Goal: Task Accomplishment & Management: Manage account settings

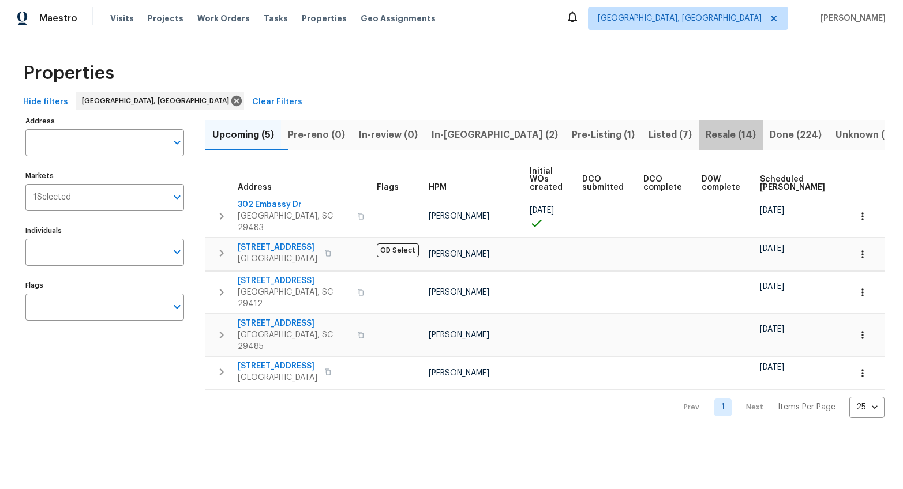
click at [706, 137] on span "Resale (14)" at bounding box center [731, 135] width 50 height 16
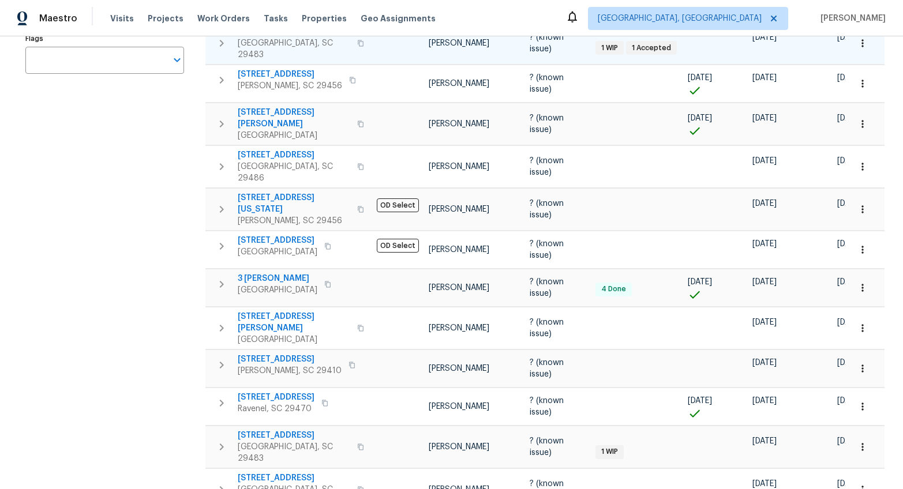
scroll to position [303, 0]
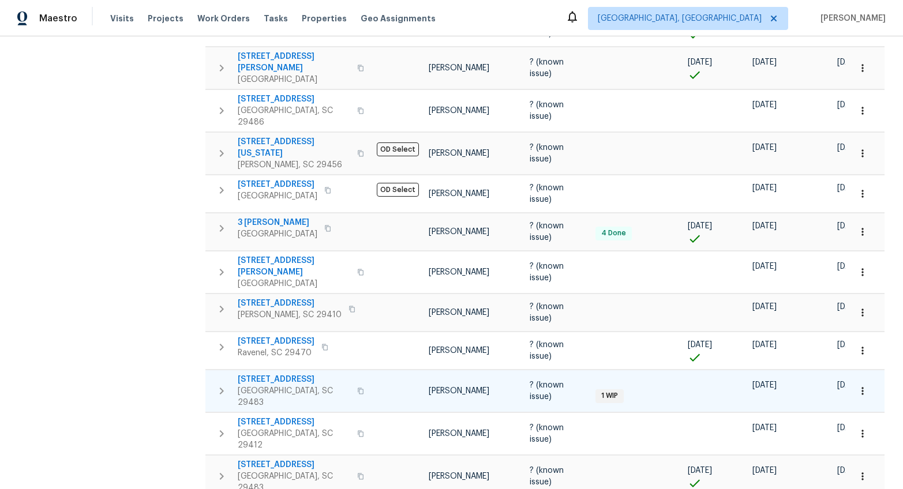
click at [302, 374] on span "529 Delafield Dr # 529" at bounding box center [294, 380] width 112 height 12
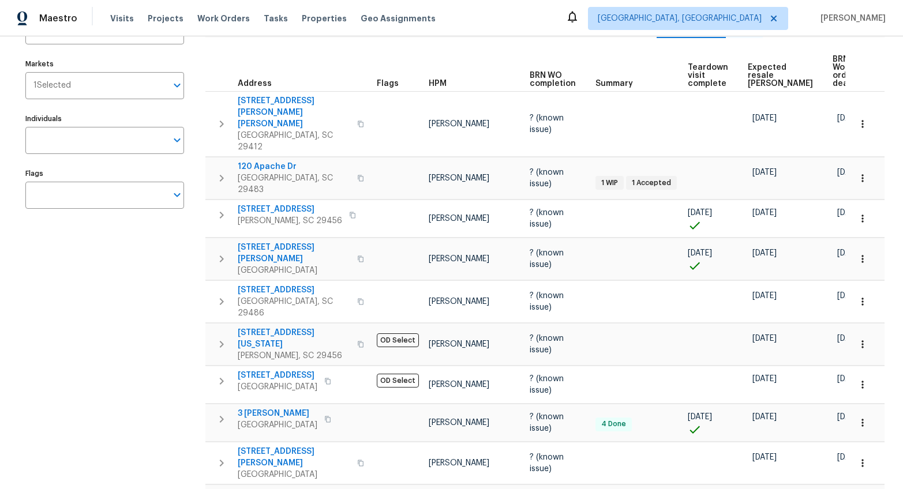
scroll to position [0, 0]
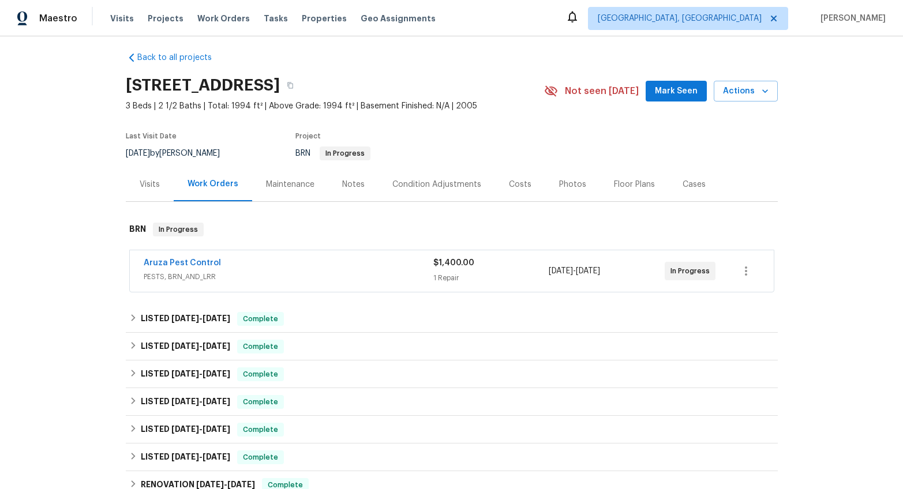
scroll to position [45, 0]
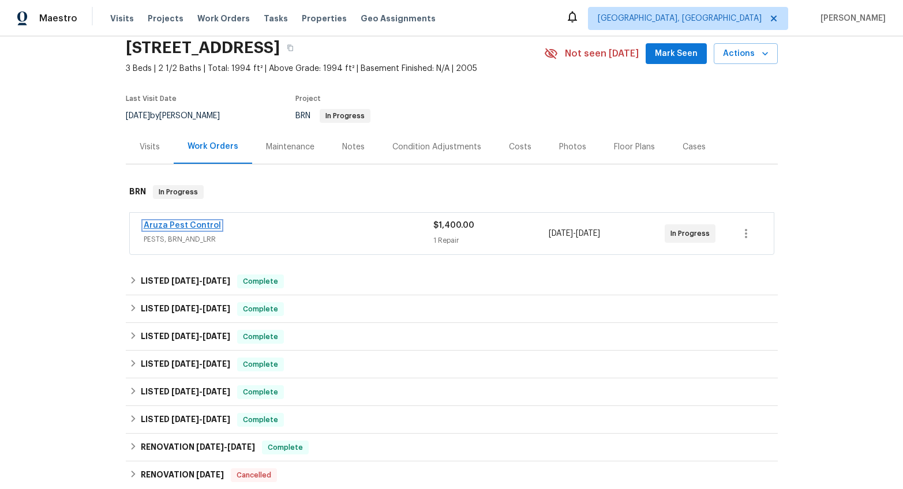
click at [198, 227] on link "Aruza Pest Control" at bounding box center [182, 226] width 77 height 8
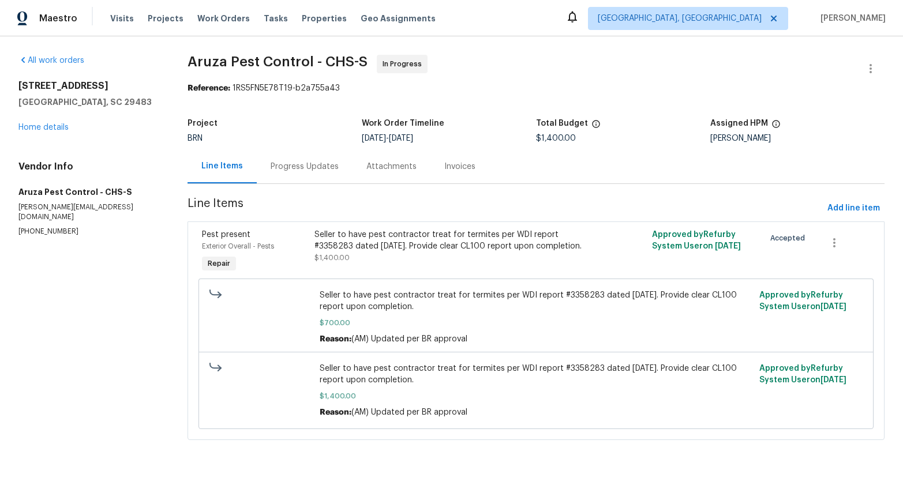
click at [301, 172] on div "Progress Updates" at bounding box center [305, 167] width 68 height 12
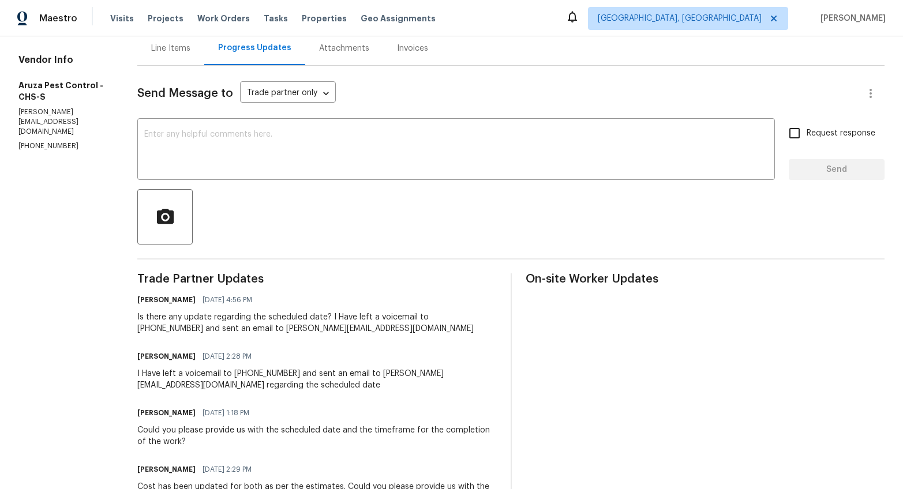
scroll to position [42, 0]
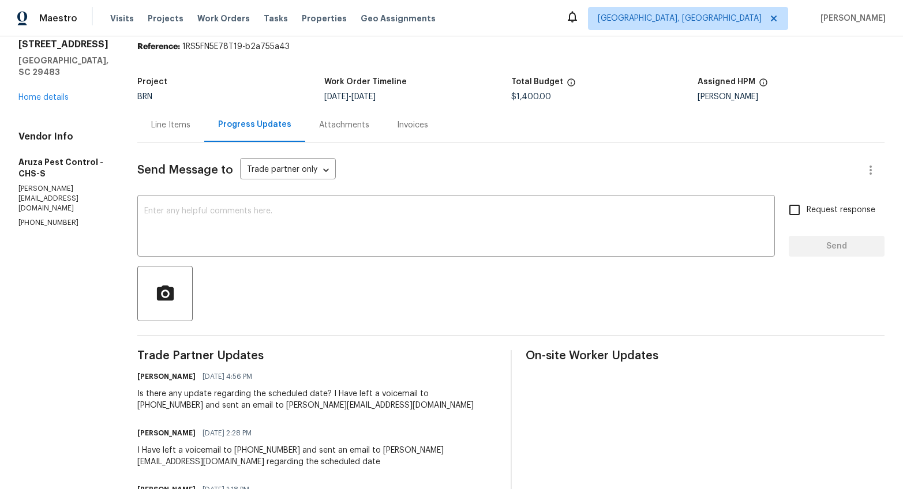
click at [175, 125] on div "Line Items" at bounding box center [170, 125] width 39 height 12
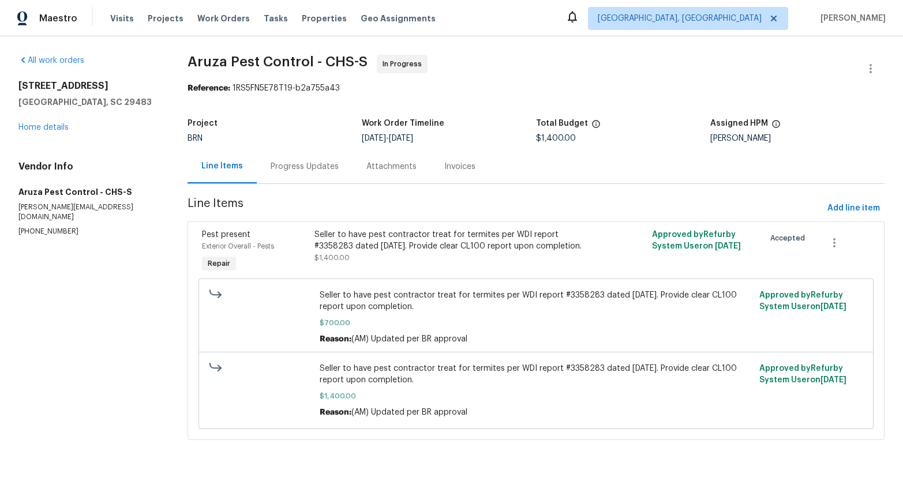
click at [294, 175] on div "Progress Updates" at bounding box center [305, 166] width 96 height 34
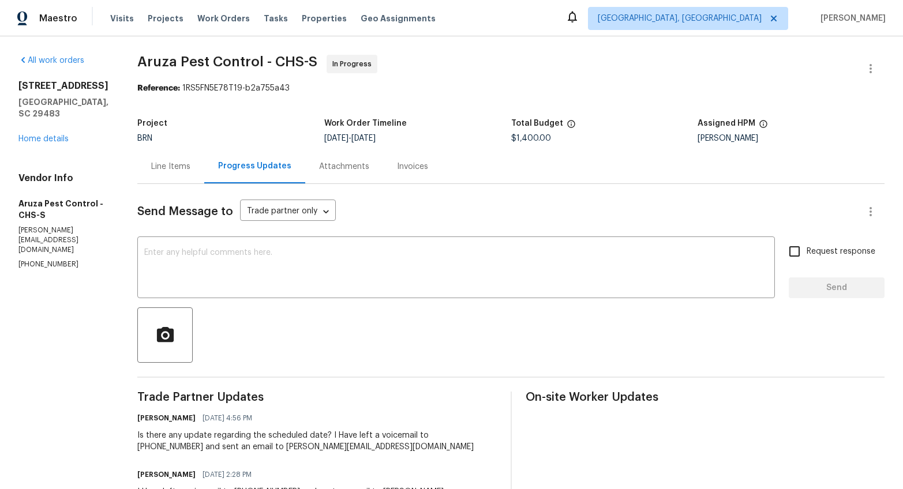
click at [170, 178] on div "Line Items" at bounding box center [170, 166] width 67 height 34
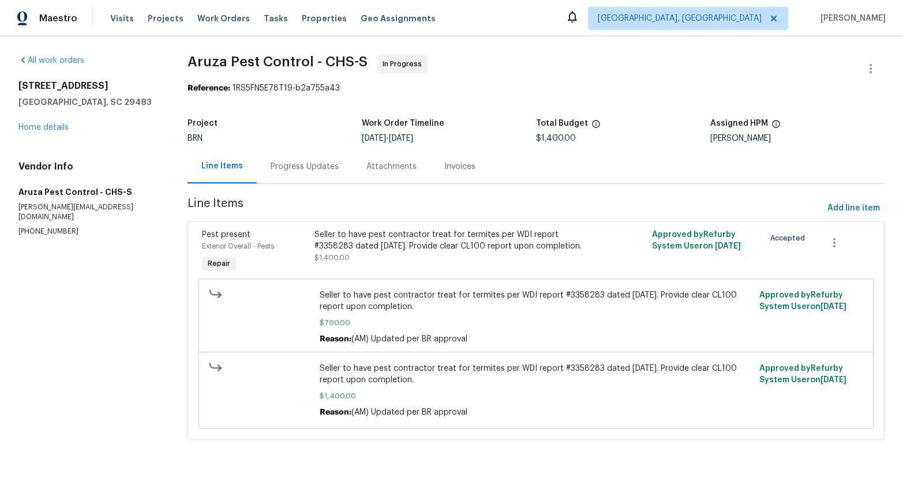
click at [312, 176] on div "Progress Updates" at bounding box center [305, 166] width 96 height 34
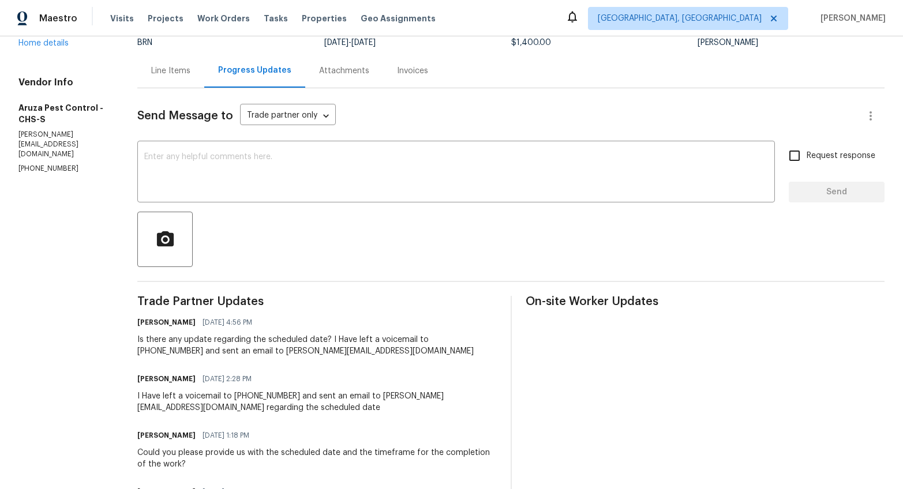
scroll to position [40, 0]
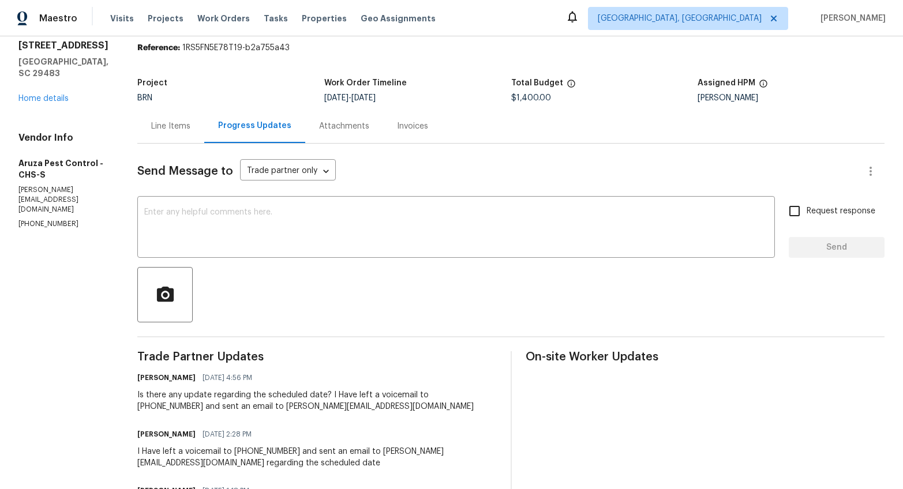
click at [163, 128] on div "Line Items" at bounding box center [170, 127] width 39 height 12
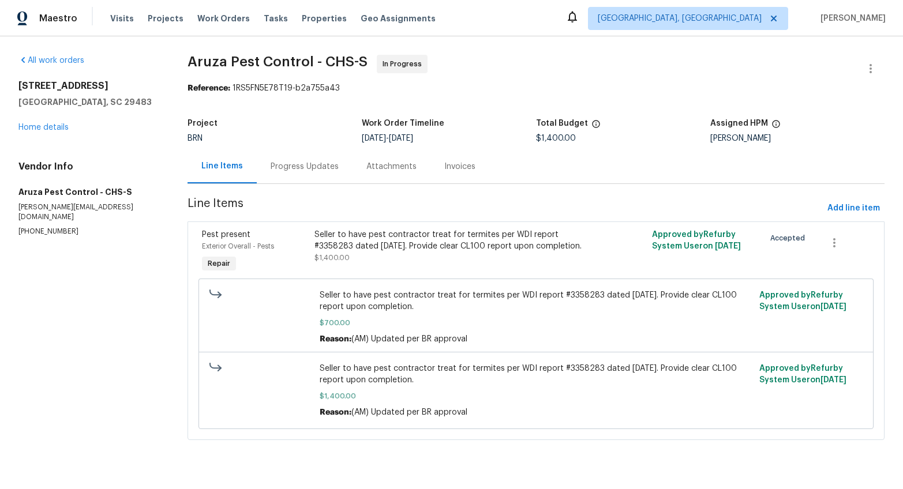
click at [299, 252] on div "Pest present Exterior Overall - Pests Repair" at bounding box center [254, 252] width 112 height 53
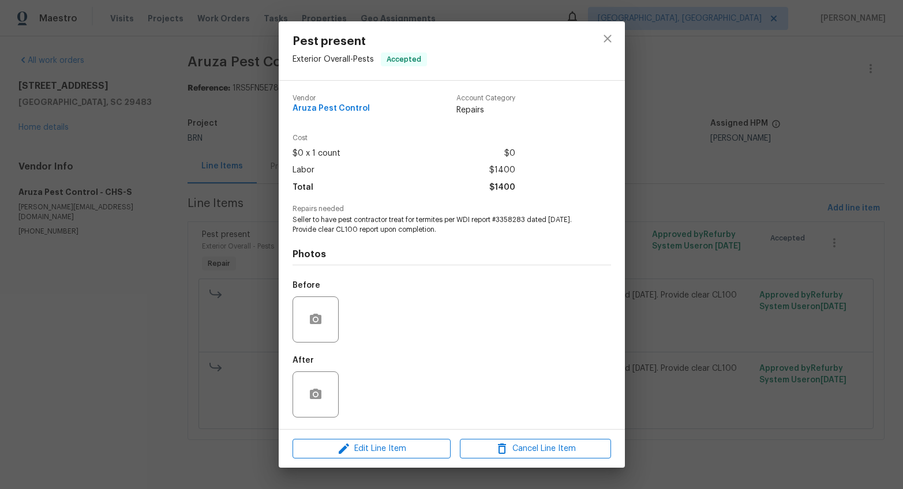
click at [803, 314] on div "Pest present Exterior Overall - Pests Accepted Vendor Aruza Pest Control Accoun…" at bounding box center [451, 244] width 903 height 489
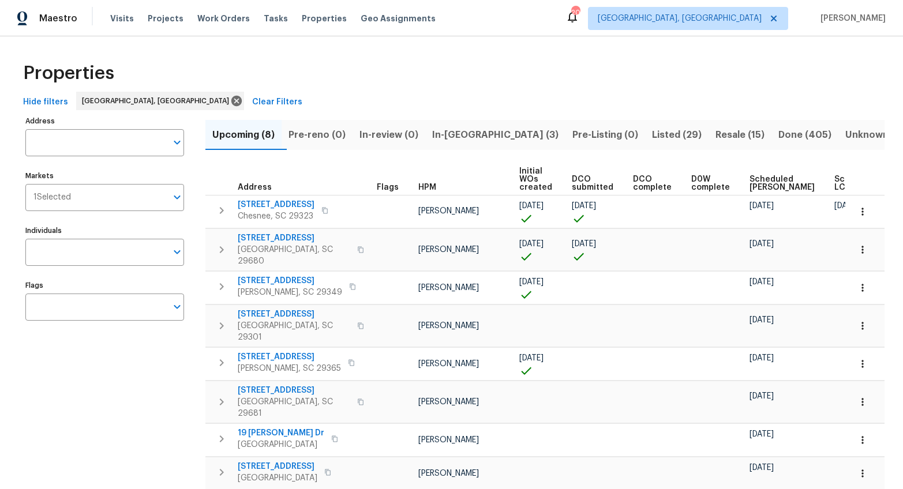
scroll to position [0, 64]
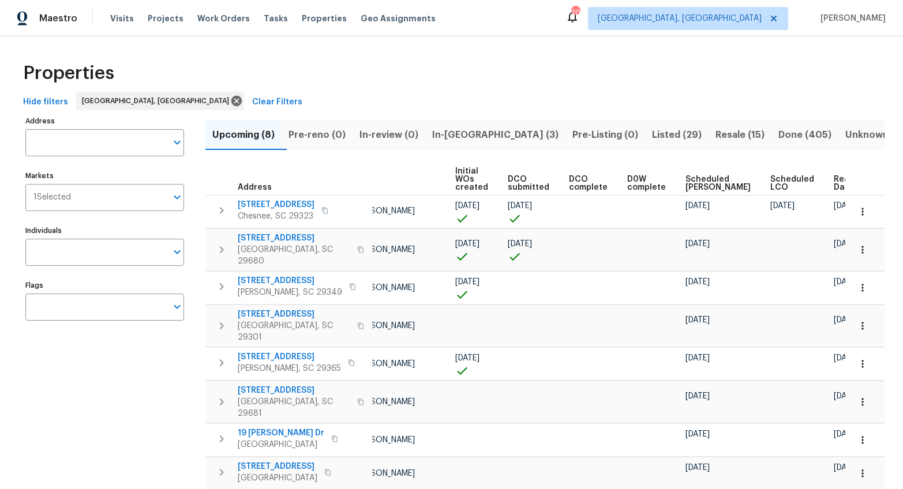
click at [834, 181] on span "Ready Date" at bounding box center [846, 183] width 25 height 16
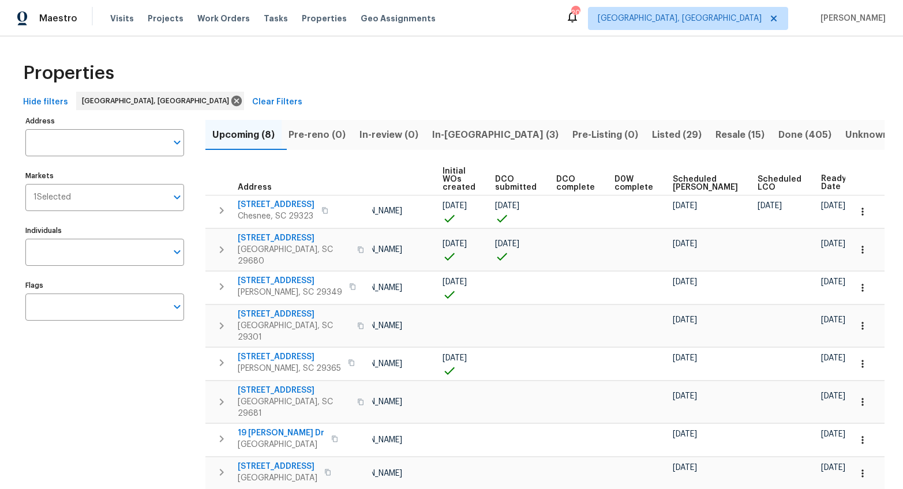
click at [475, 136] on span "In-reno (3)" at bounding box center [495, 135] width 126 height 16
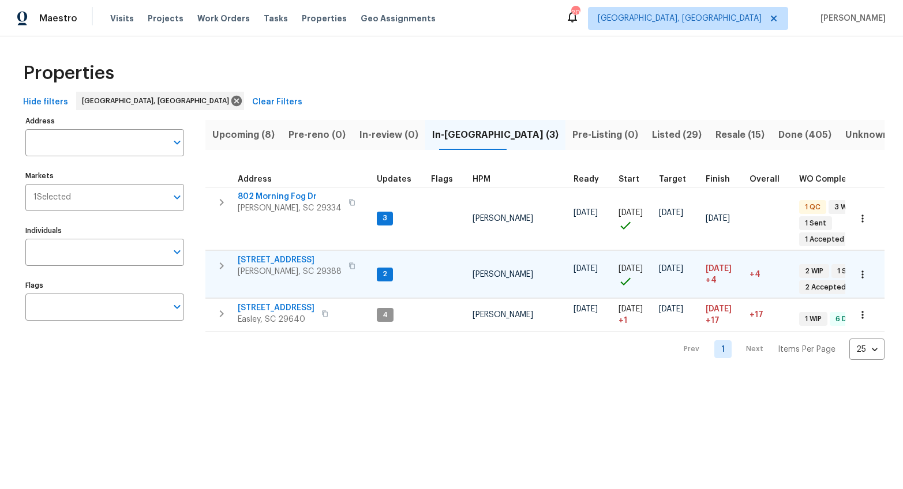
click at [282, 254] on span "353 Timberwood Dr" at bounding box center [290, 260] width 104 height 12
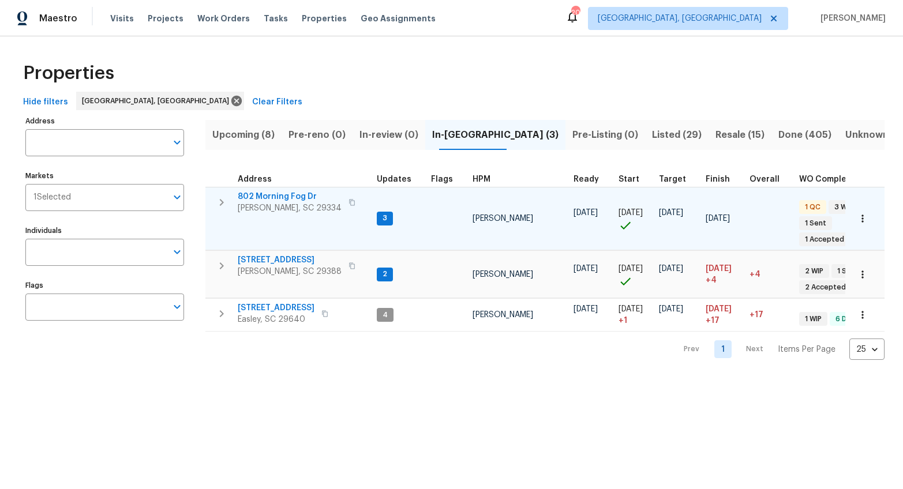
click at [285, 193] on span "802 Morning Fog Dr" at bounding box center [290, 197] width 104 height 12
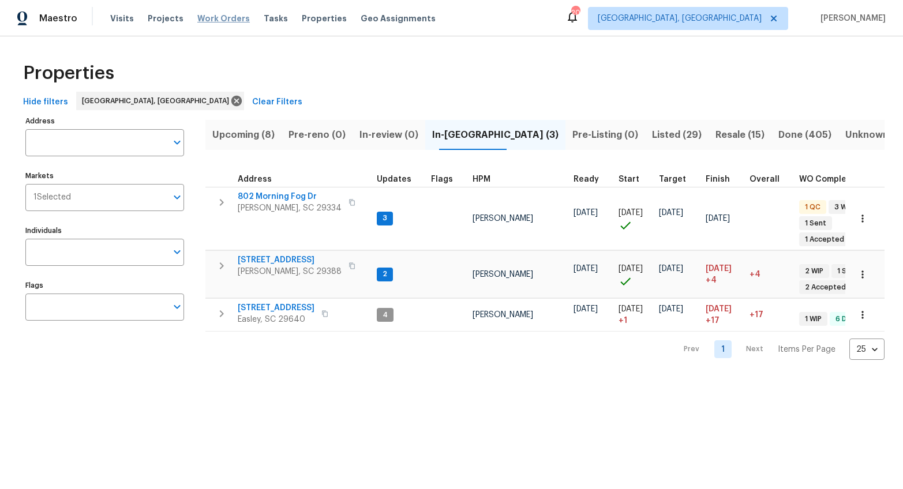
click at [213, 13] on span "Work Orders" at bounding box center [223, 19] width 52 height 12
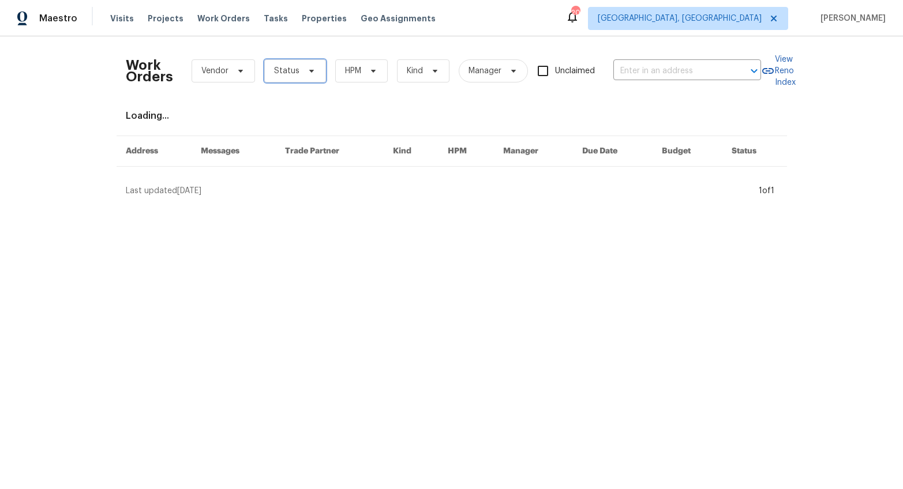
click at [309, 74] on span "Status" at bounding box center [295, 70] width 62 height 23
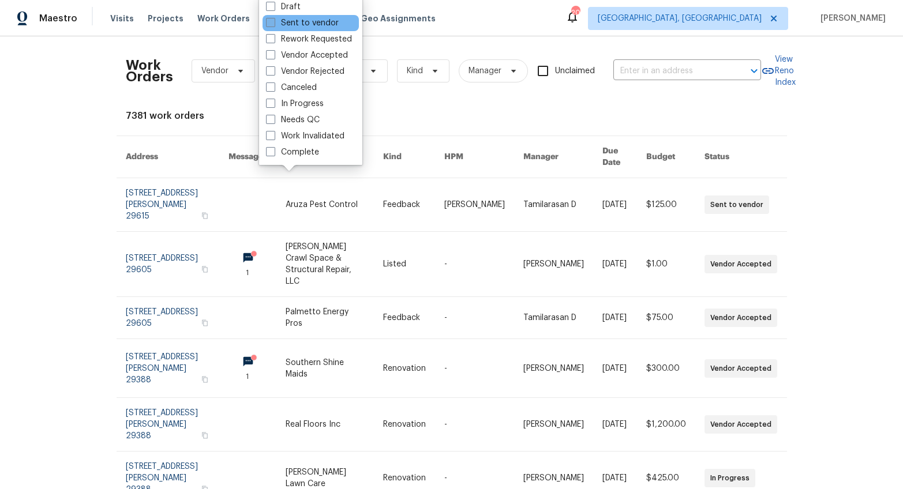
click at [271, 23] on span at bounding box center [270, 22] width 9 height 9
click at [271, 23] on input "Sent to vendor" at bounding box center [269, 20] width 7 height 7
checkbox input "true"
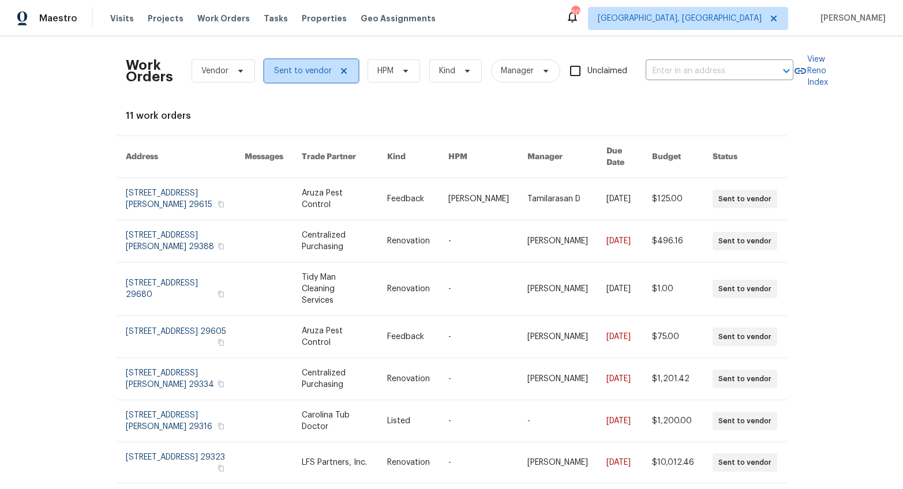
click at [301, 72] on span "Sent to vendor" at bounding box center [303, 71] width 58 height 12
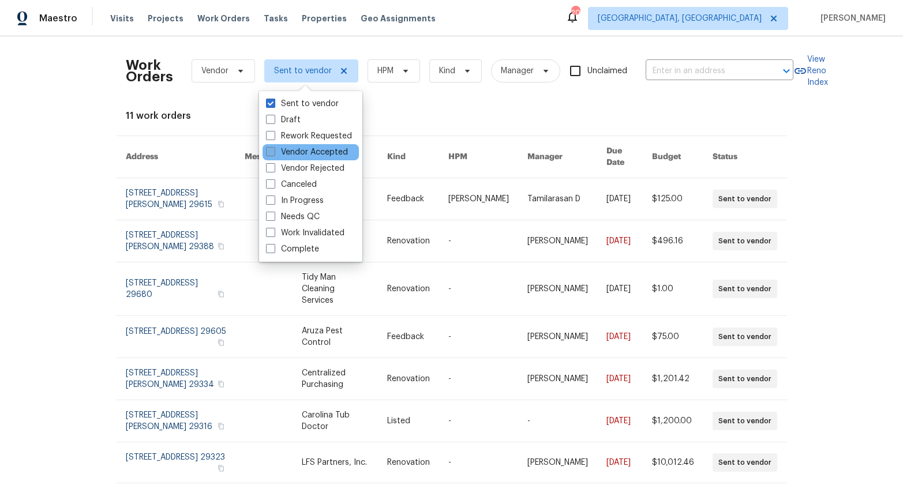
click at [280, 151] on label "Vendor Accepted" at bounding box center [307, 153] width 82 height 12
click at [273, 151] on input "Vendor Accepted" at bounding box center [269, 150] width 7 height 7
checkbox input "true"
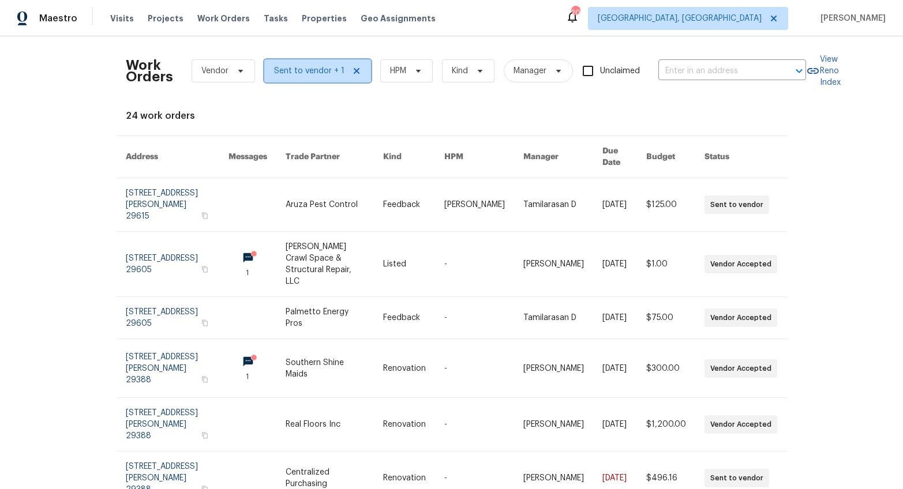
click at [307, 64] on span "Sent to vendor + 1" at bounding box center [317, 70] width 107 height 23
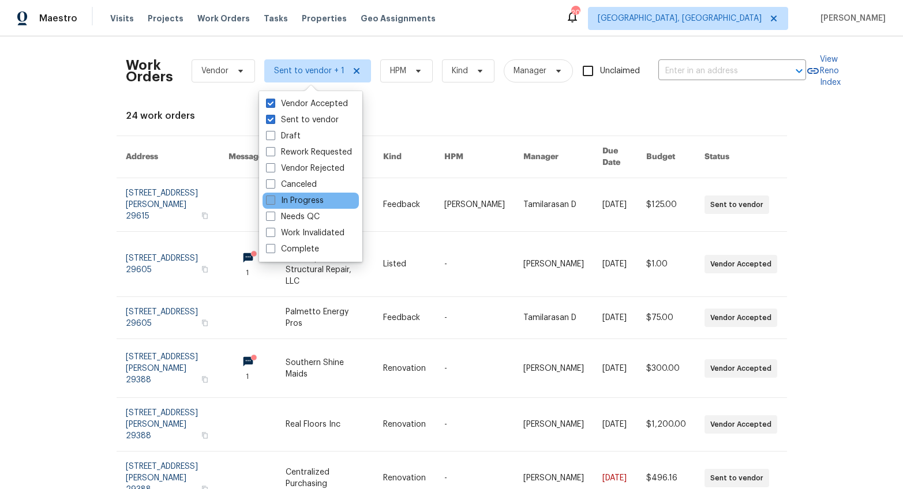
click at [297, 200] on label "In Progress" at bounding box center [295, 201] width 58 height 12
click at [273, 200] on input "In Progress" at bounding box center [269, 198] width 7 height 7
checkbox input "true"
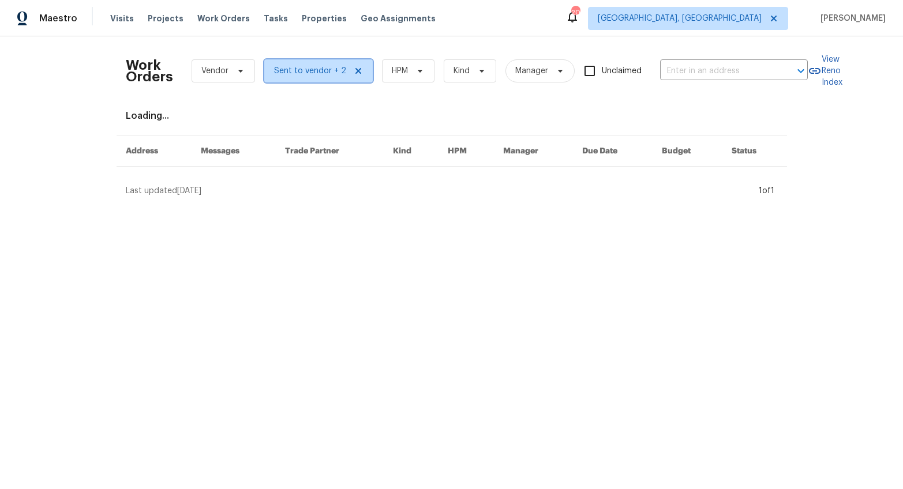
click at [308, 62] on span "Sent to vendor + 2" at bounding box center [318, 70] width 108 height 23
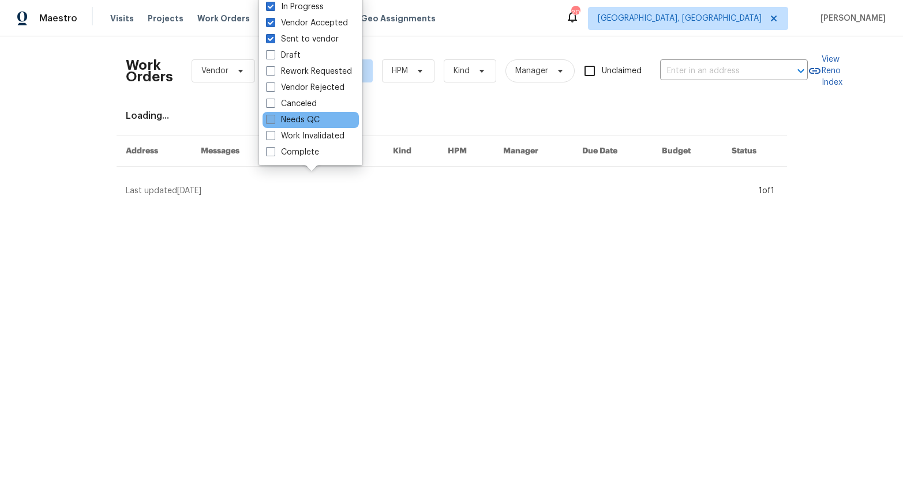
click label "Needs QC"
click input "Needs QC"
checkbox input "true"
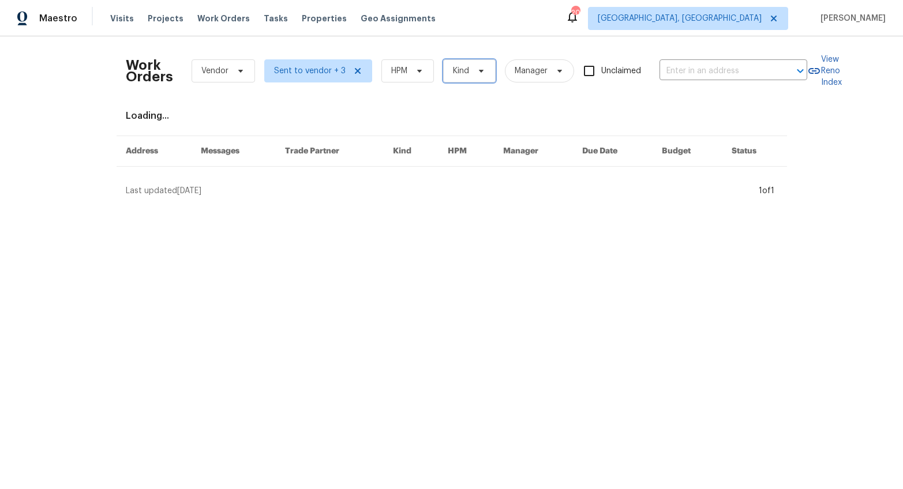
click span "Kind"
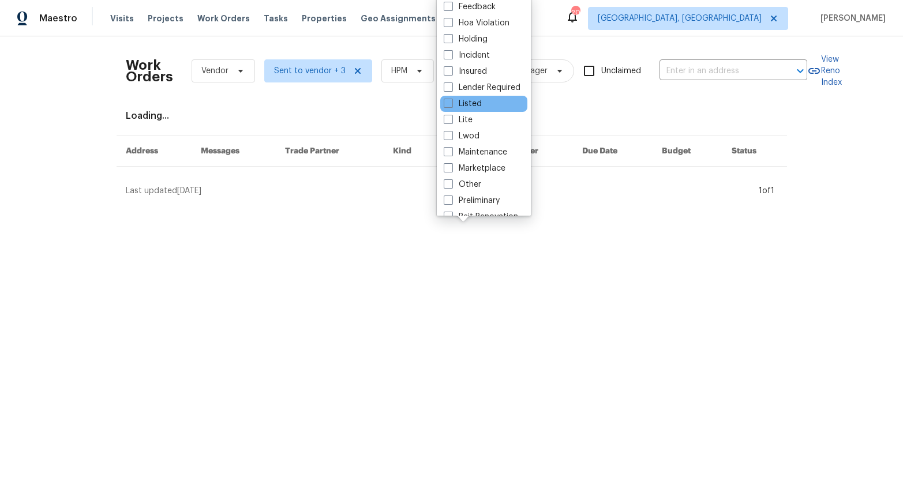
click div "Listed"
click label "Listed"
click input "Listed"
checkbox input "true"
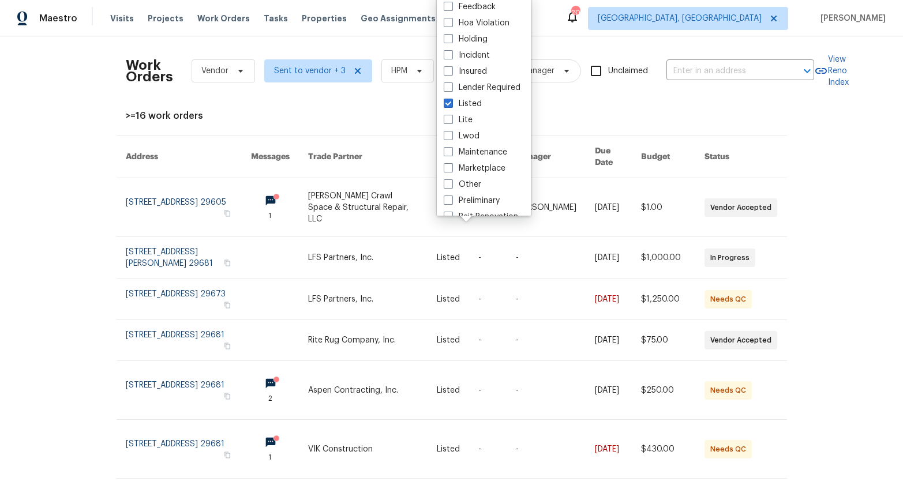
click div "Work Orders Vendor Sent to vendor + 3 HPM Listed Manager Unclaimed ​ View Reno …"
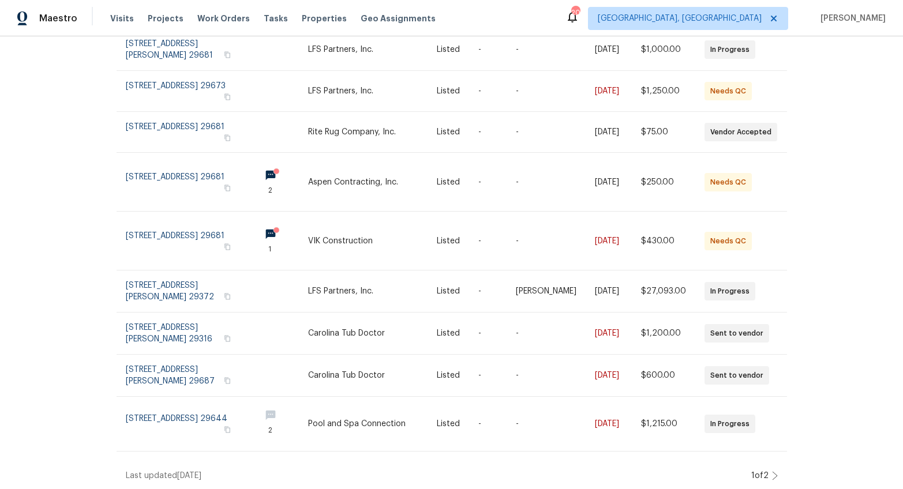
scroll to position [206, 0]
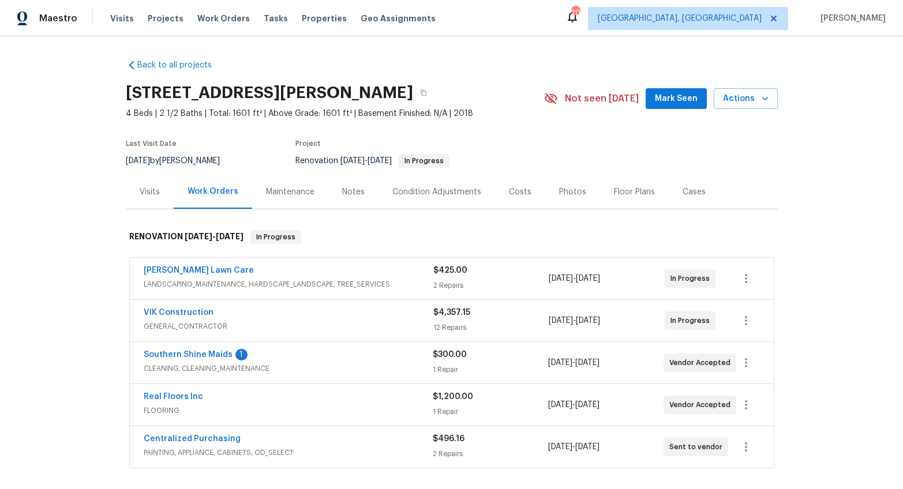
click at [339, 183] on div "Notes" at bounding box center [353, 192] width 50 height 34
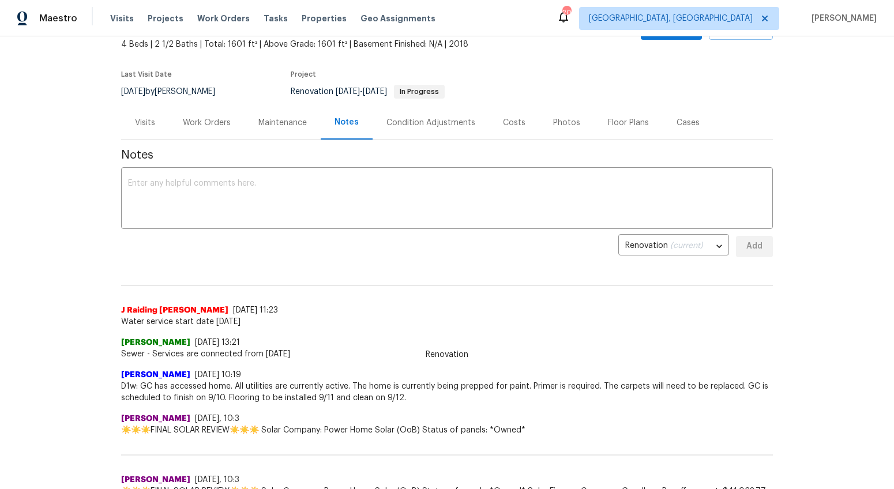
scroll to position [1, 0]
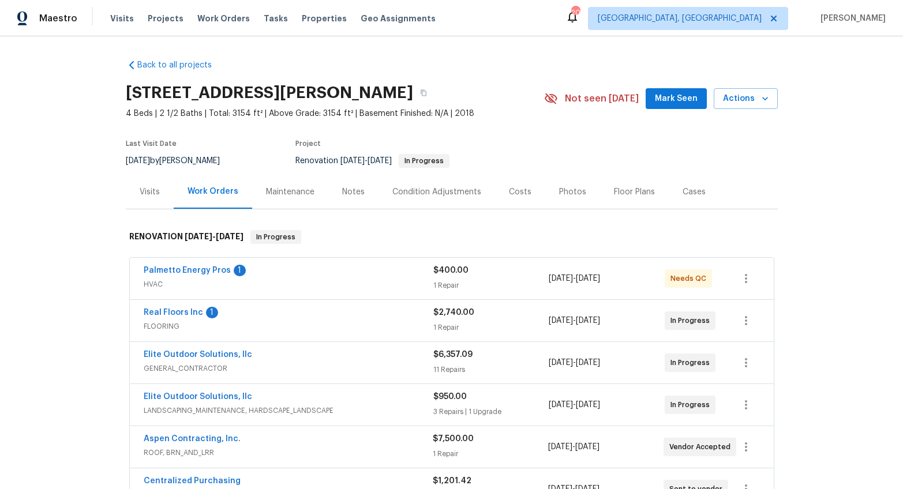
click at [353, 192] on div "Notes" at bounding box center [353, 192] width 22 height 12
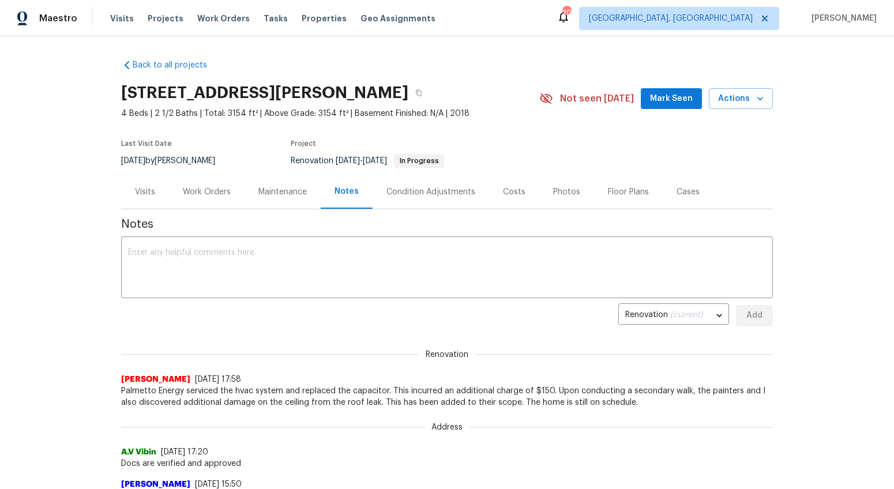
scroll to position [136, 0]
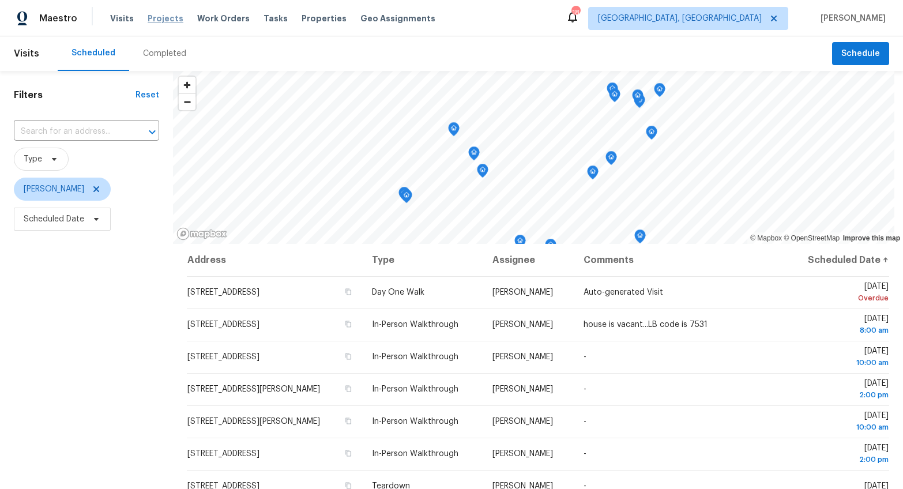
click at [156, 14] on span "Projects" at bounding box center [166, 19] width 36 height 12
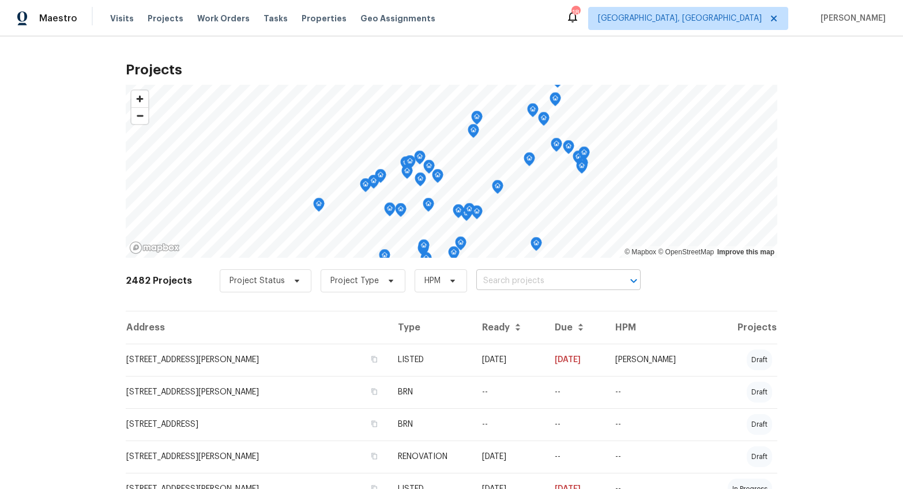
click at [551, 284] on input "text" at bounding box center [543, 281] width 132 height 18
type input "272"
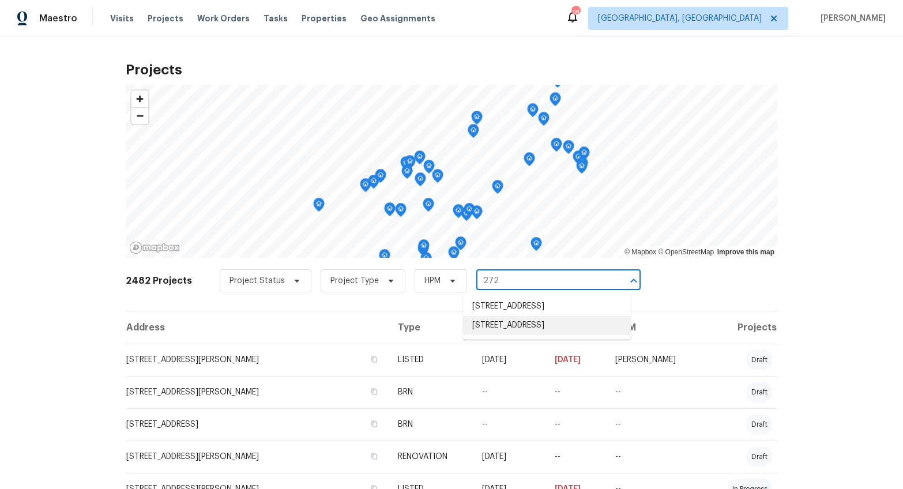
click at [553, 335] on li "272 Stonewood Crossing Dr, Boiling Springs, SC 29316" at bounding box center [547, 325] width 168 height 19
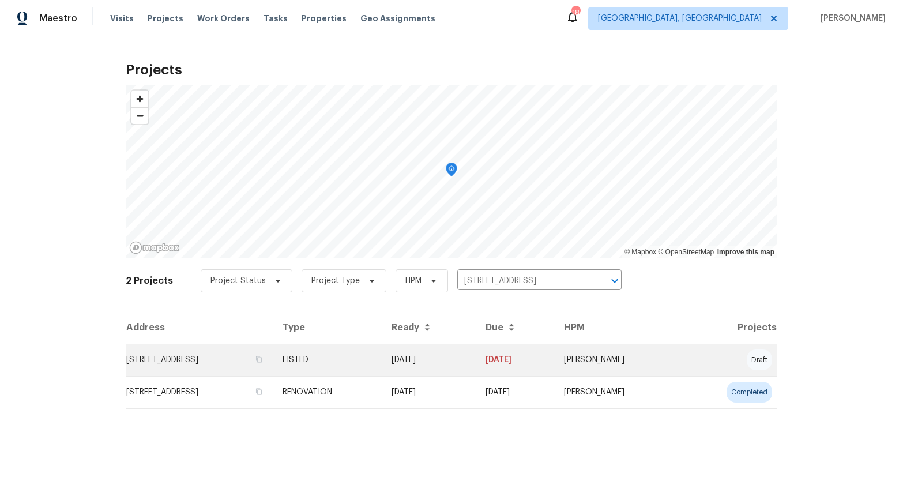
click at [184, 373] on td "272 Stonewood Crossing Dr, Boiling Springs, SC 29316" at bounding box center [200, 360] width 148 height 32
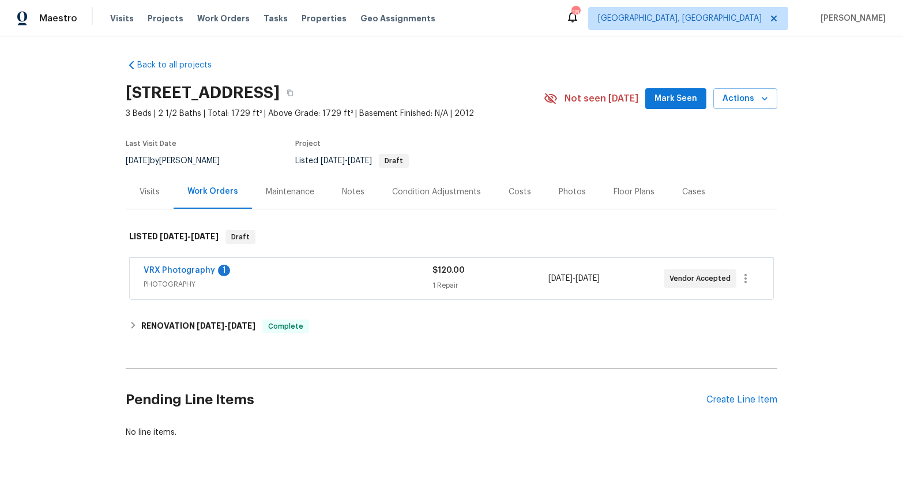
click at [301, 290] on span "PHOTOGRAPHY" at bounding box center [288, 285] width 289 height 12
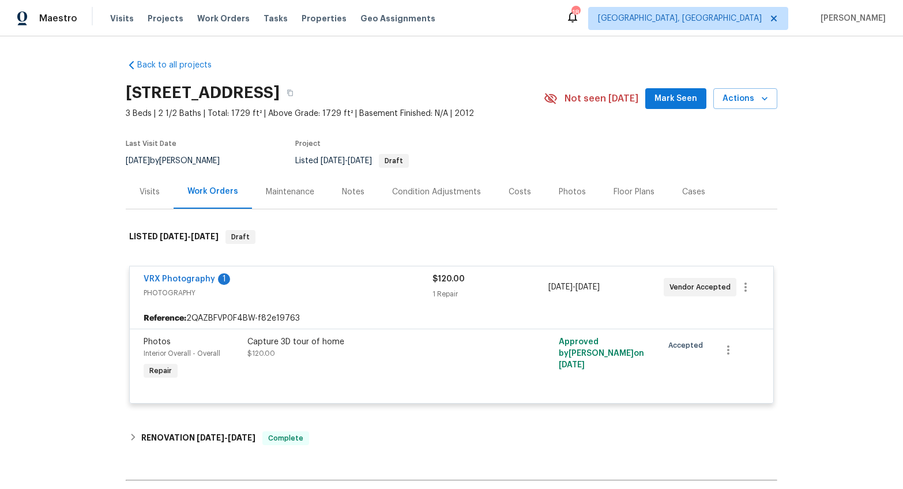
click at [301, 299] on span "PHOTOGRAPHY" at bounding box center [288, 293] width 289 height 12
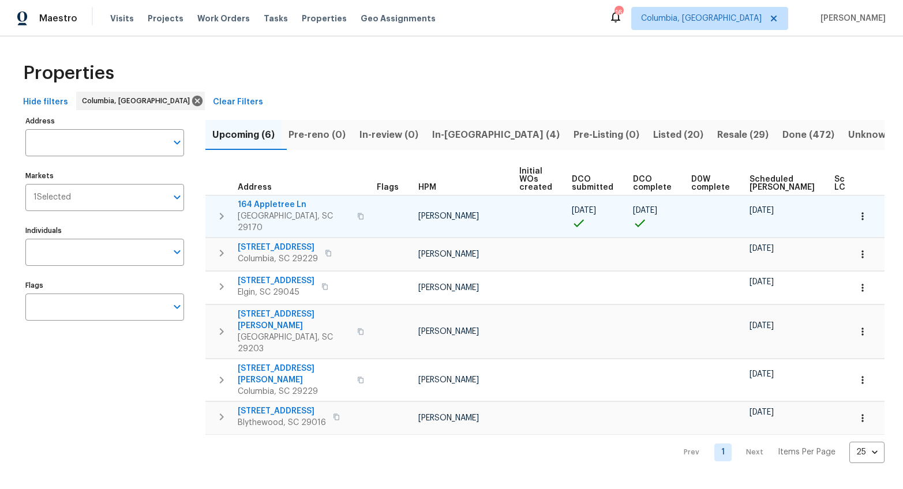
click at [266, 205] on span "164 Appletree Ln" at bounding box center [294, 205] width 112 height 12
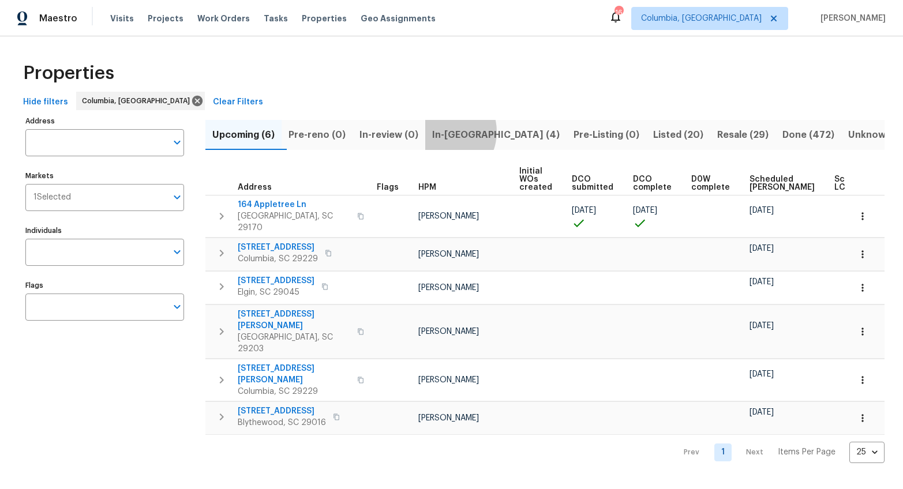
click at [456, 132] on span "In-[GEOGRAPHIC_DATA] (4)" at bounding box center [495, 135] width 127 height 16
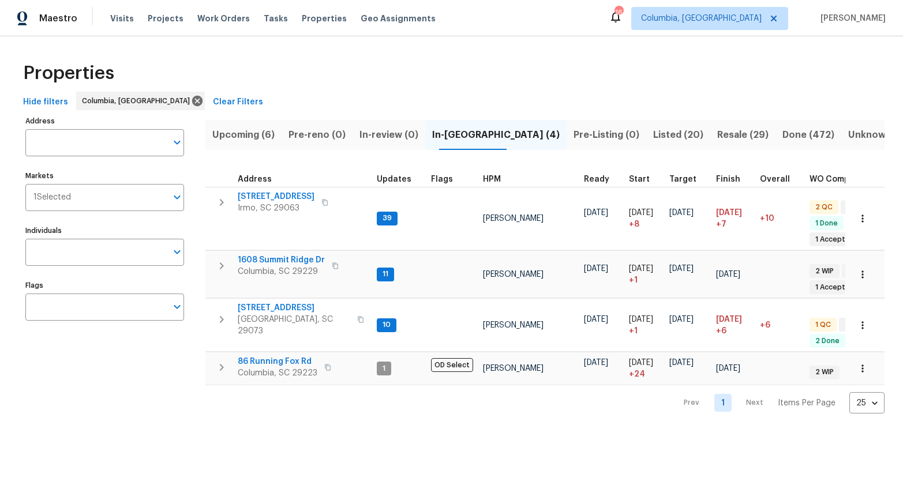
click at [653, 133] on span "Listed (20)" at bounding box center [678, 135] width 50 height 16
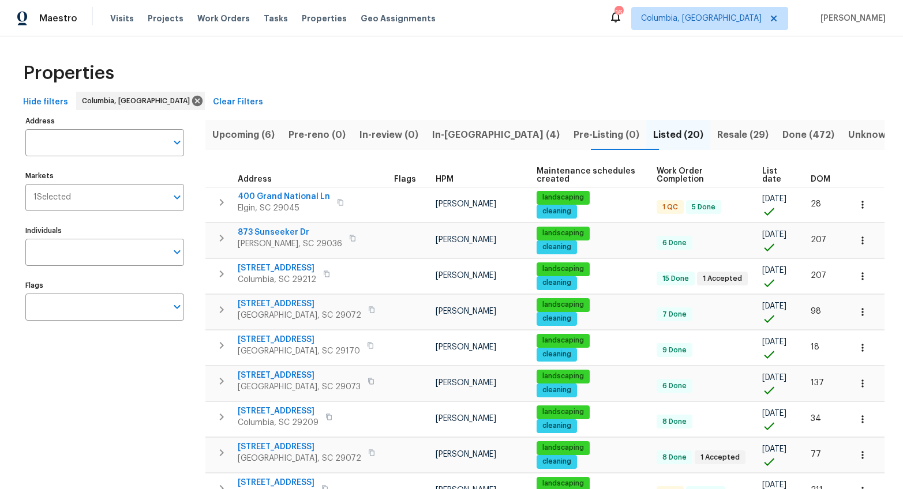
click at [814, 174] on th "DOM" at bounding box center [825, 176] width 39 height 24
click at [815, 177] on span "DOM" at bounding box center [821, 179] width 20 height 8
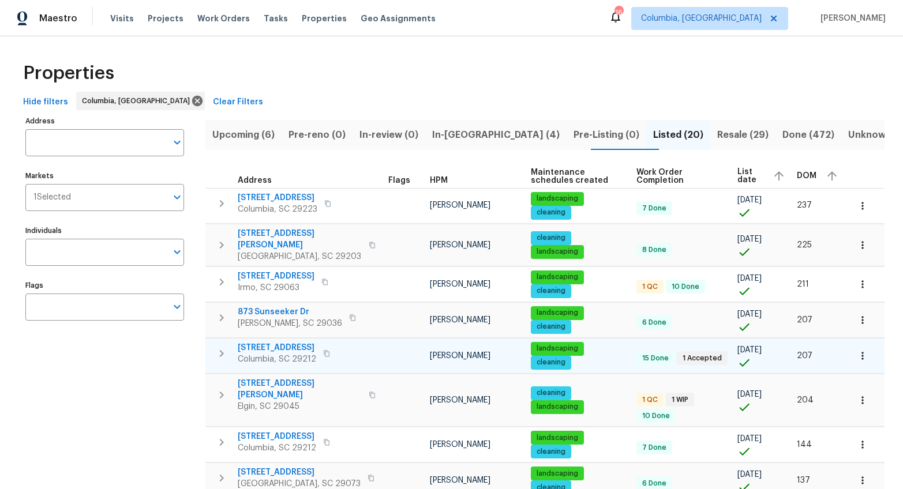
scroll to position [3, 0]
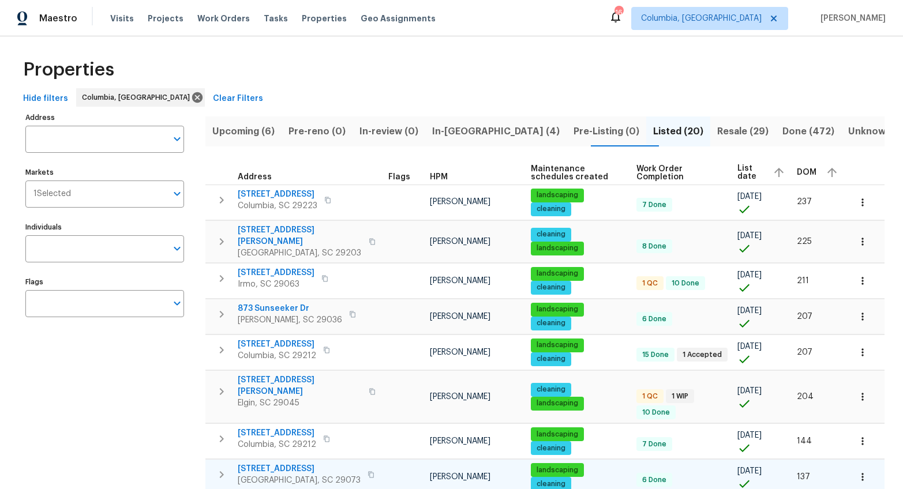
click at [264, 463] on span "838 Tallaran Rd" at bounding box center [299, 469] width 123 height 12
click at [470, 132] on span "In-reno (4)" at bounding box center [495, 131] width 127 height 16
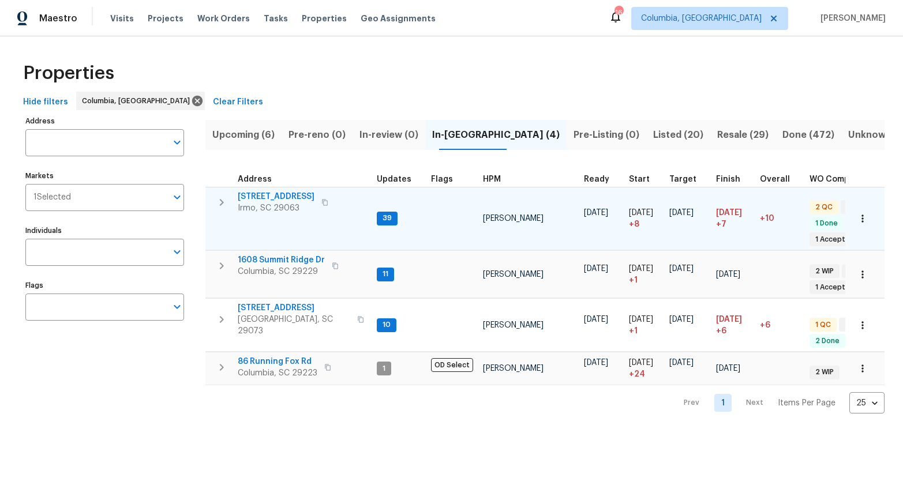
click at [277, 196] on span "105 Kenton Ct" at bounding box center [276, 197] width 77 height 12
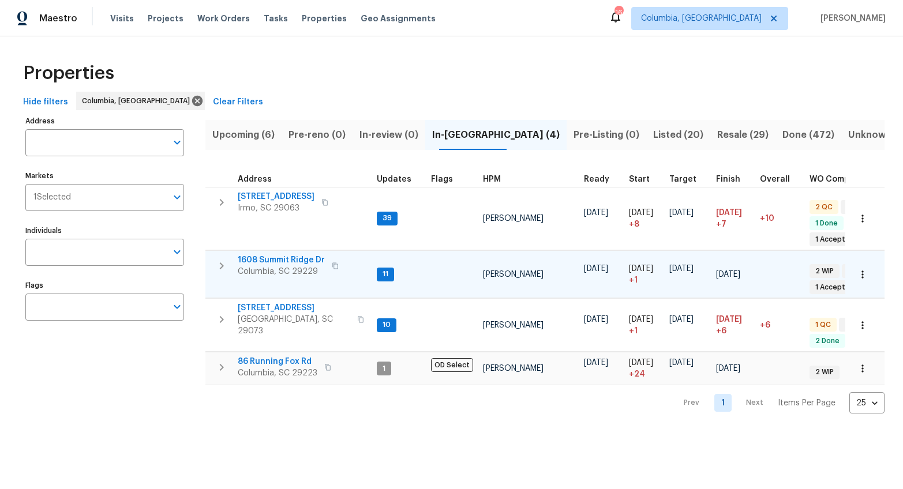
click at [295, 256] on span "1608 Summit Ridge Dr" at bounding box center [281, 260] width 87 height 12
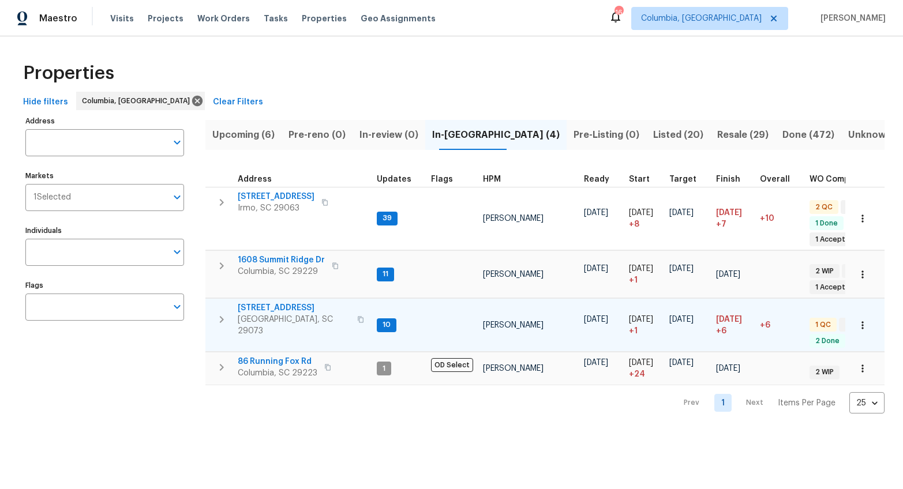
click at [285, 303] on span "105 Tea Olive Ave" at bounding box center [294, 308] width 112 height 12
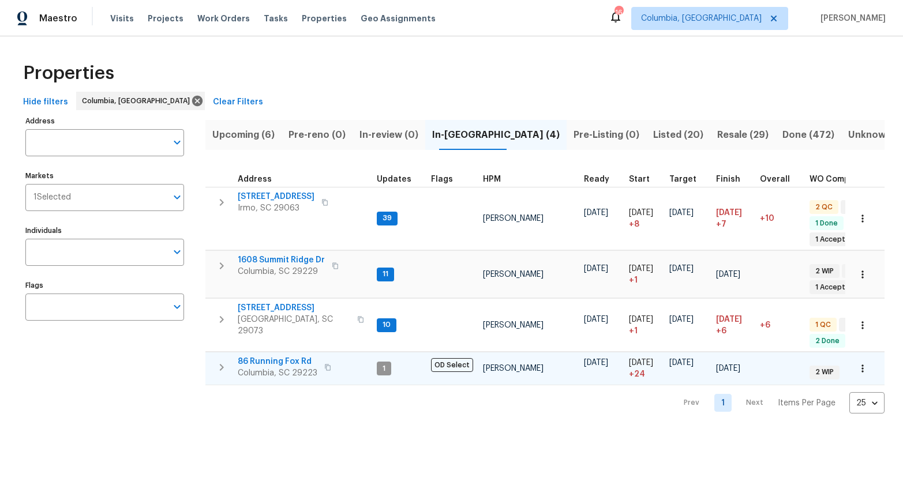
click at [287, 356] on span "86 Running Fox Rd" at bounding box center [278, 362] width 80 height 12
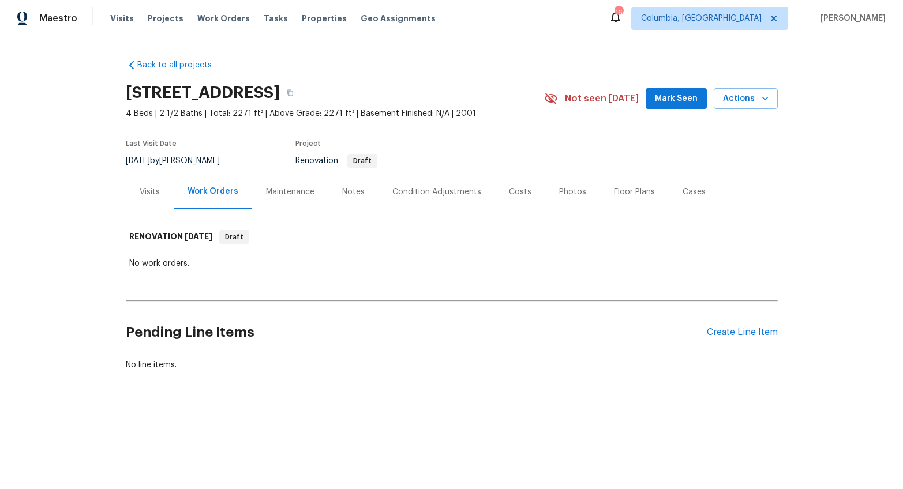
click at [140, 191] on div "Visits" at bounding box center [150, 192] width 20 height 12
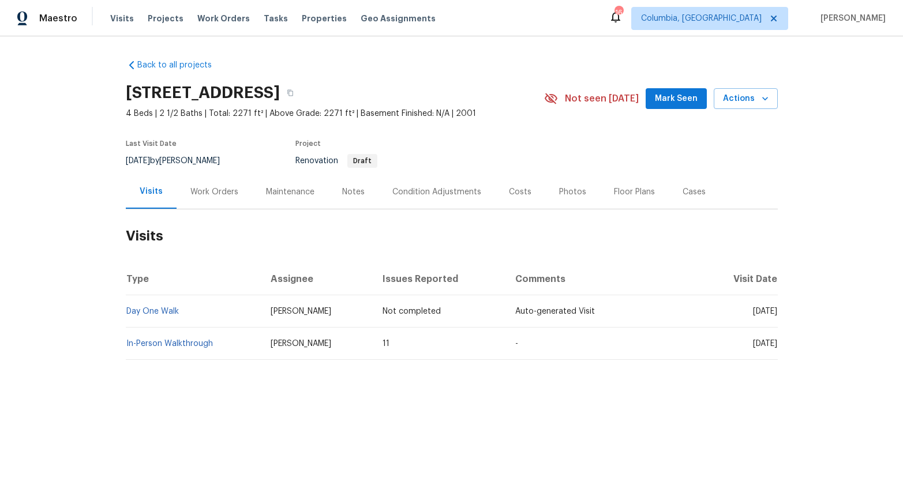
click at [514, 194] on div "Costs" at bounding box center [520, 192] width 22 height 12
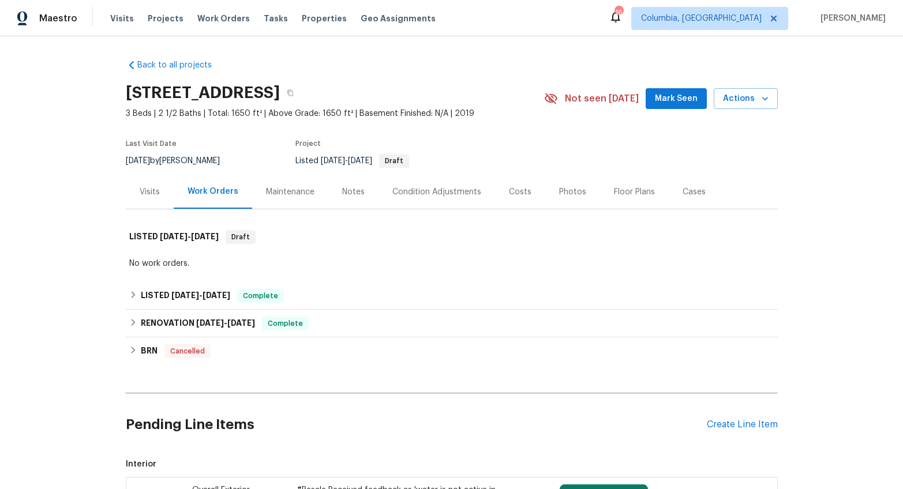
click at [559, 186] on div "Photos" at bounding box center [572, 192] width 27 height 12
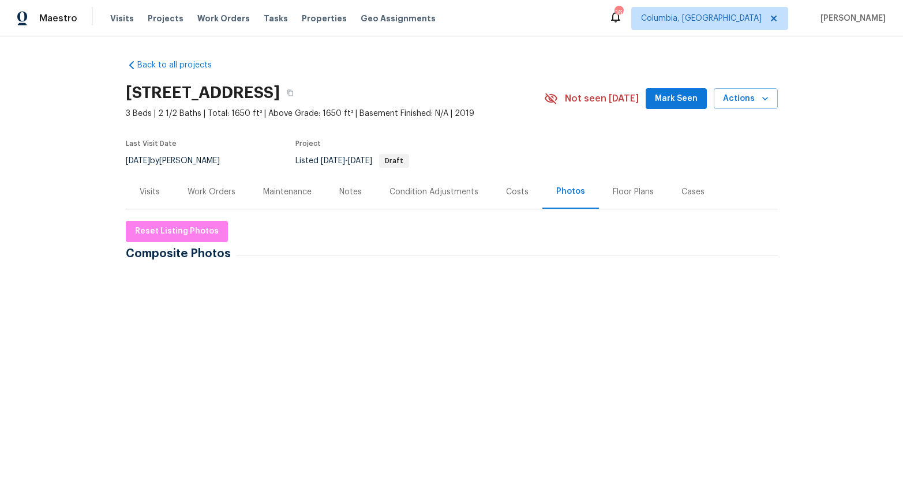
scroll to position [54, 0]
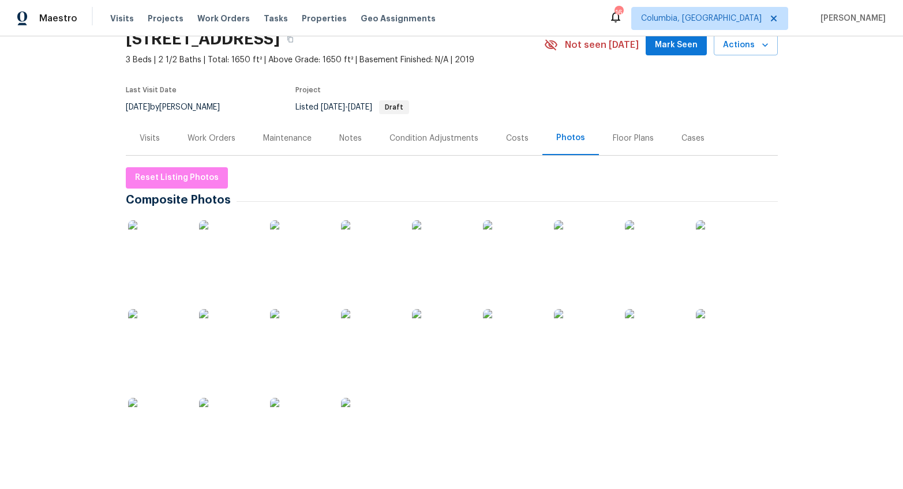
click at [147, 139] on div "Visits" at bounding box center [150, 139] width 20 height 12
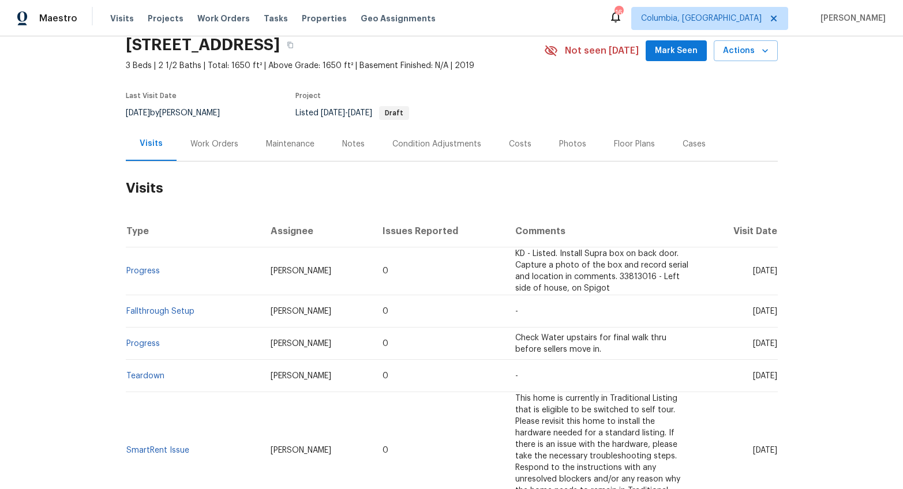
scroll to position [32, 0]
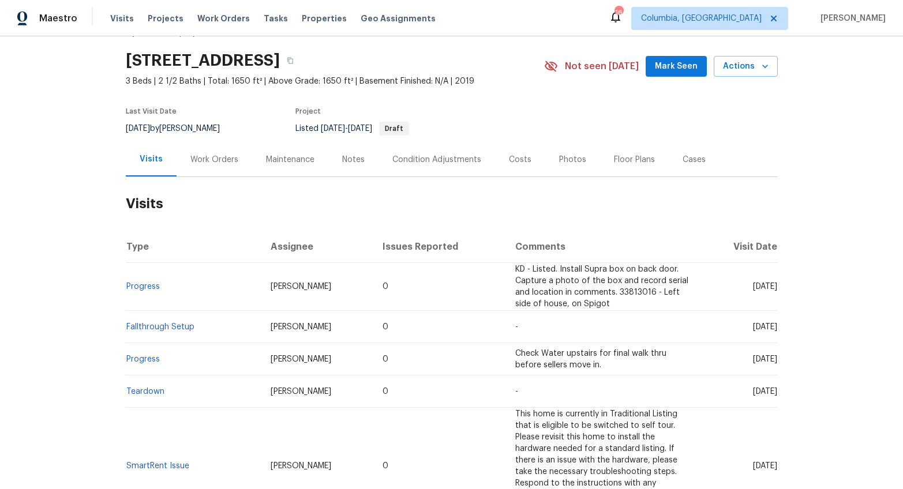
click at [216, 159] on div "Work Orders" at bounding box center [214, 160] width 48 height 12
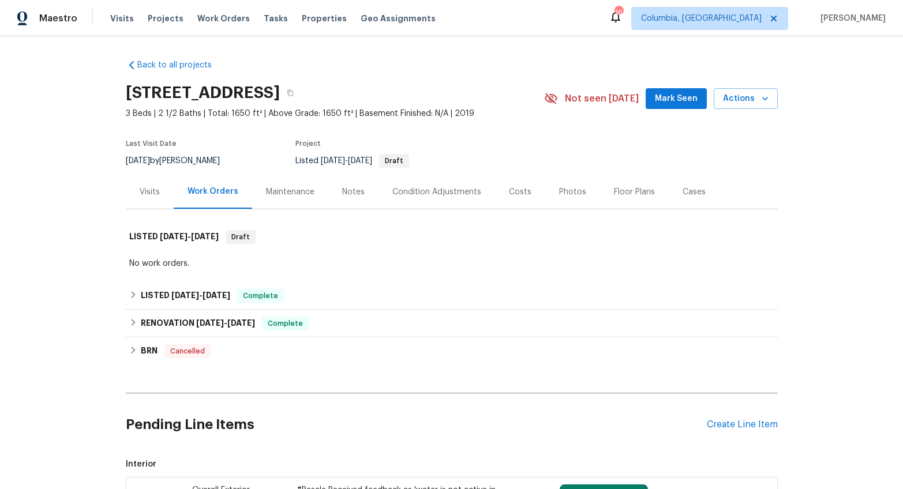
click at [559, 192] on div "Photos" at bounding box center [572, 192] width 27 height 12
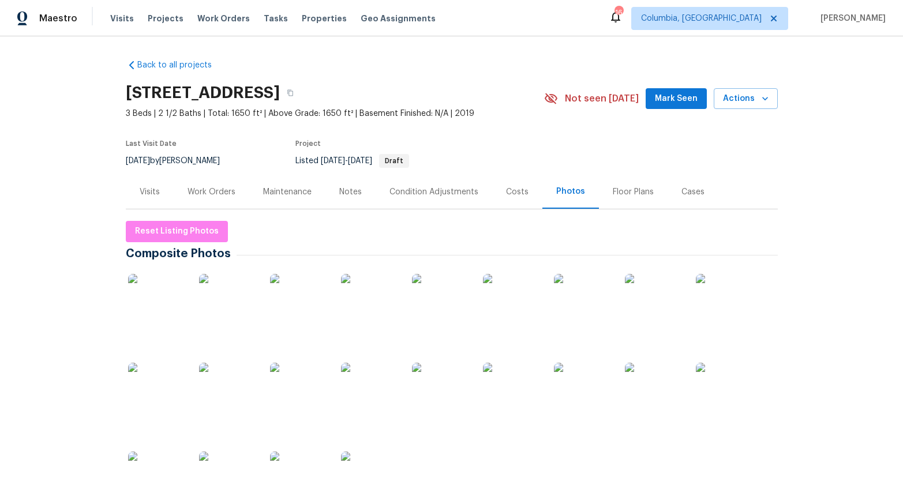
click at [165, 296] on img at bounding box center [157, 303] width 58 height 58
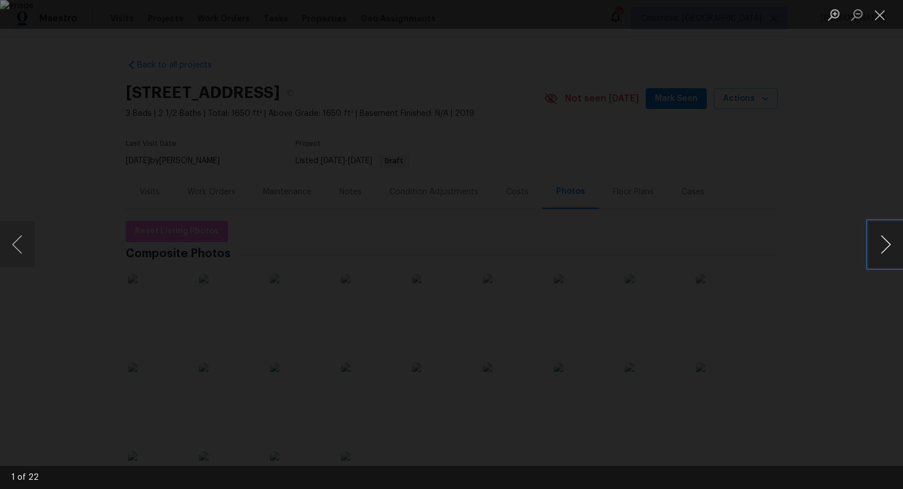
click at [886, 246] on button "Next image" at bounding box center [885, 245] width 35 height 46
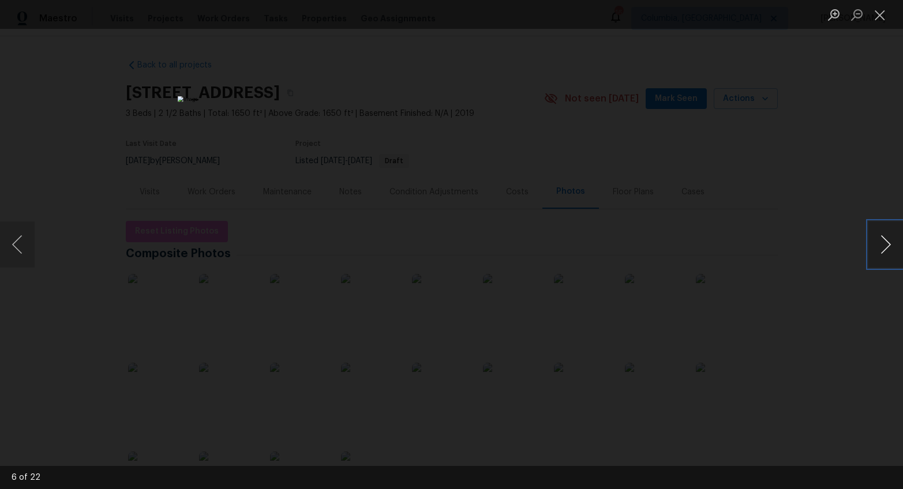
click at [886, 246] on button "Next image" at bounding box center [885, 245] width 35 height 46
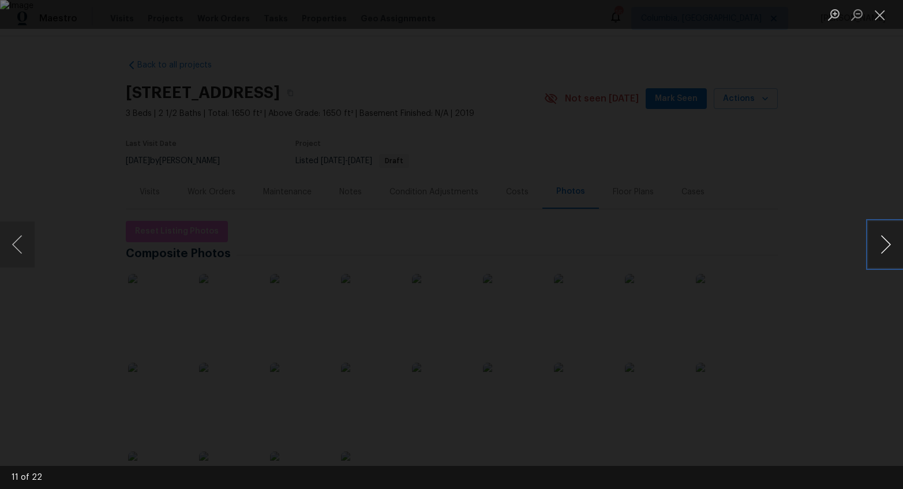
click at [886, 246] on button "Next image" at bounding box center [885, 245] width 35 height 46
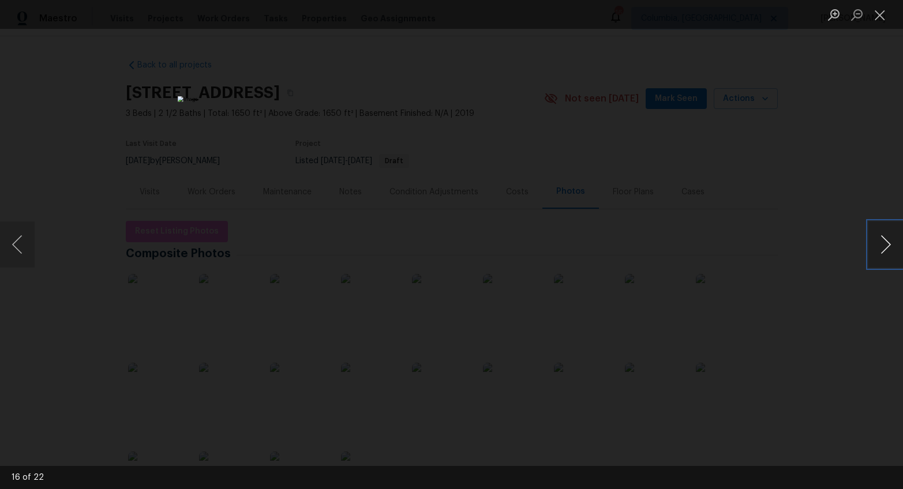
click at [886, 246] on button "Next image" at bounding box center [885, 245] width 35 height 46
click at [859, 286] on div "Lightbox" at bounding box center [451, 244] width 903 height 489
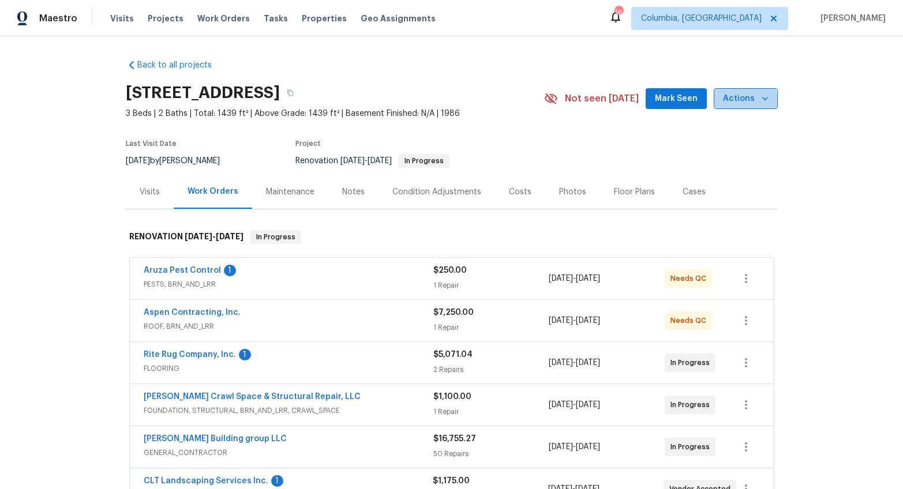
click at [742, 100] on span "Actions" at bounding box center [746, 99] width 46 height 14
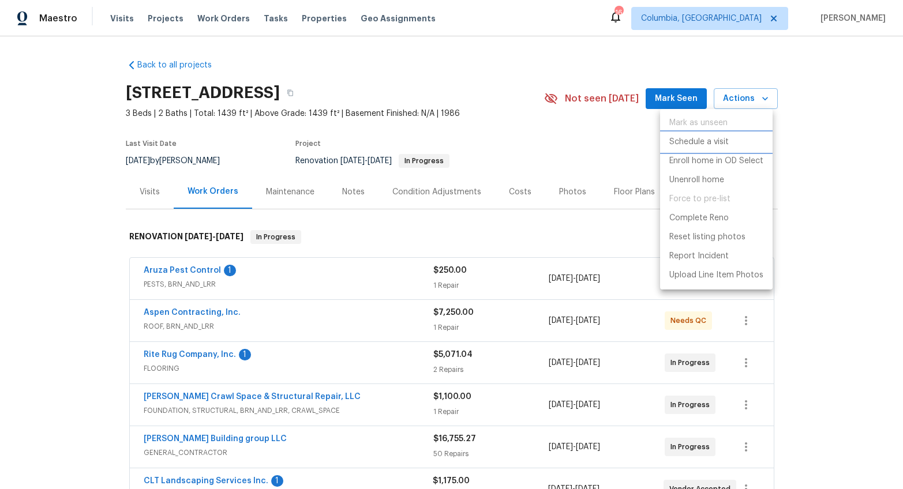
click at [725, 138] on p "Schedule a visit" at bounding box center [698, 142] width 59 height 12
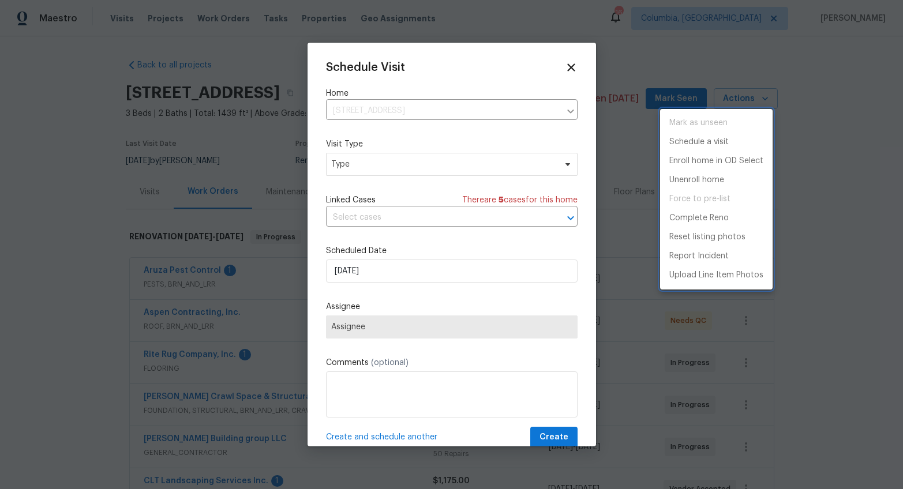
click at [381, 164] on div at bounding box center [451, 244] width 903 height 489
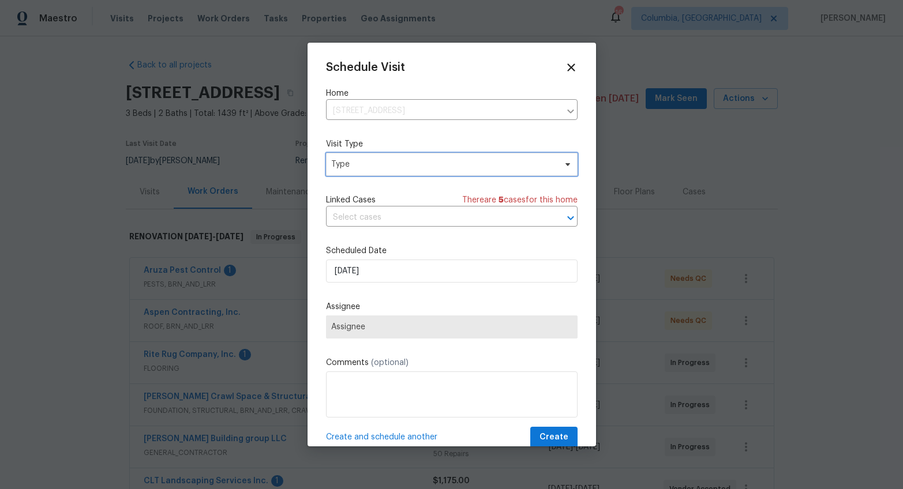
click at [365, 164] on span "Type" at bounding box center [443, 165] width 224 height 12
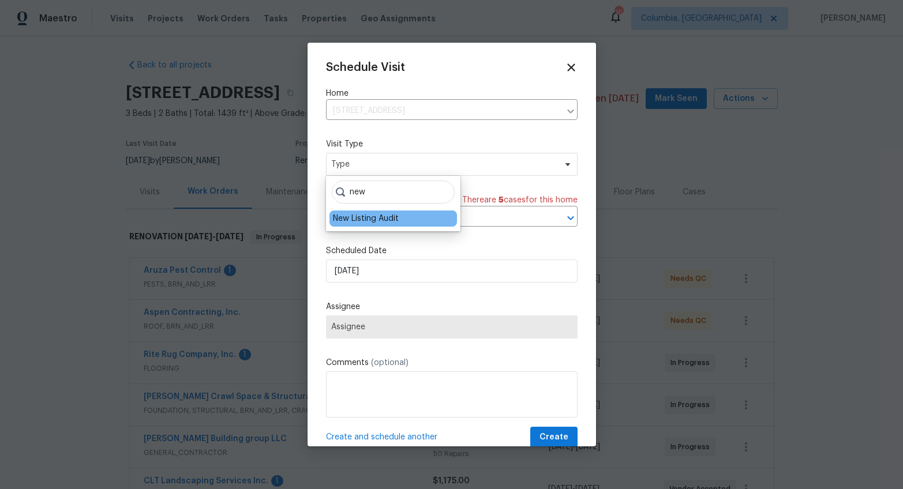
type input "new"
click at [357, 215] on div "New Listing Audit" at bounding box center [366, 219] width 66 height 12
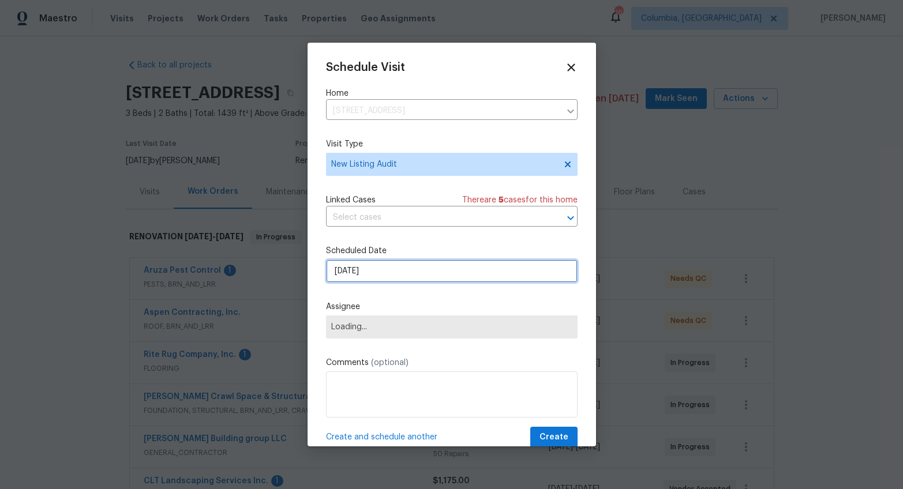
click at [342, 272] on input "9/9/2025" at bounding box center [452, 271] width 252 height 23
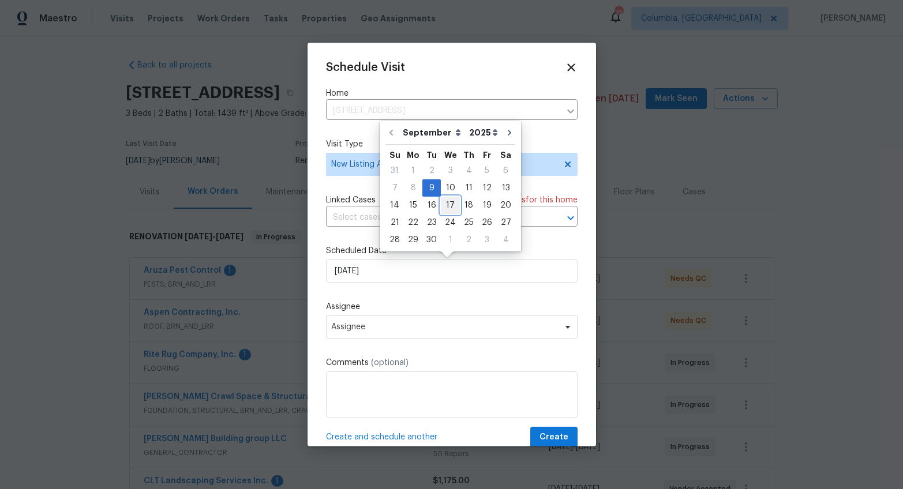
click at [453, 207] on div "17" at bounding box center [450, 205] width 19 height 16
type input "9/17/2025"
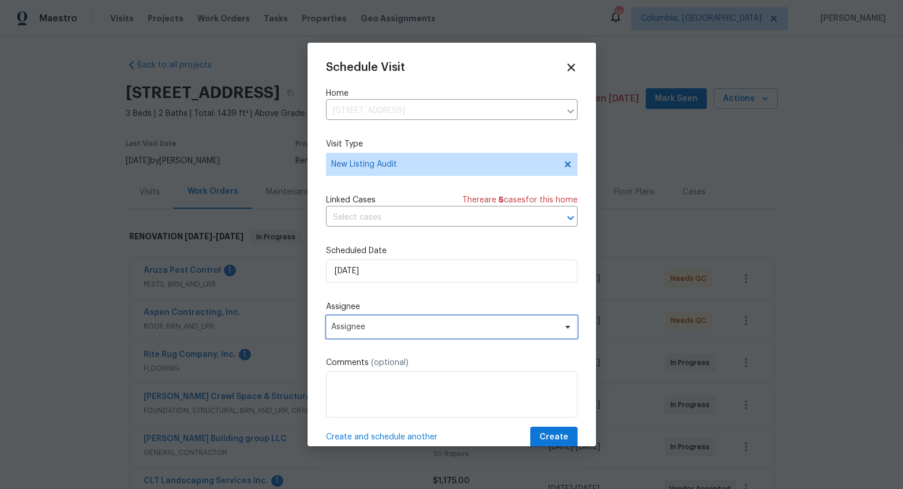
click at [374, 325] on span "Assignee" at bounding box center [444, 326] width 226 height 9
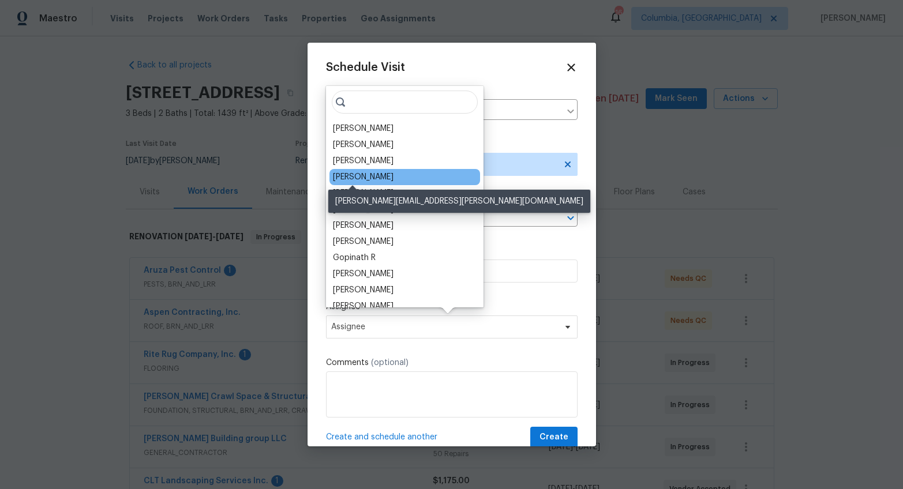
click at [364, 176] on div "[PERSON_NAME]" at bounding box center [363, 177] width 61 height 12
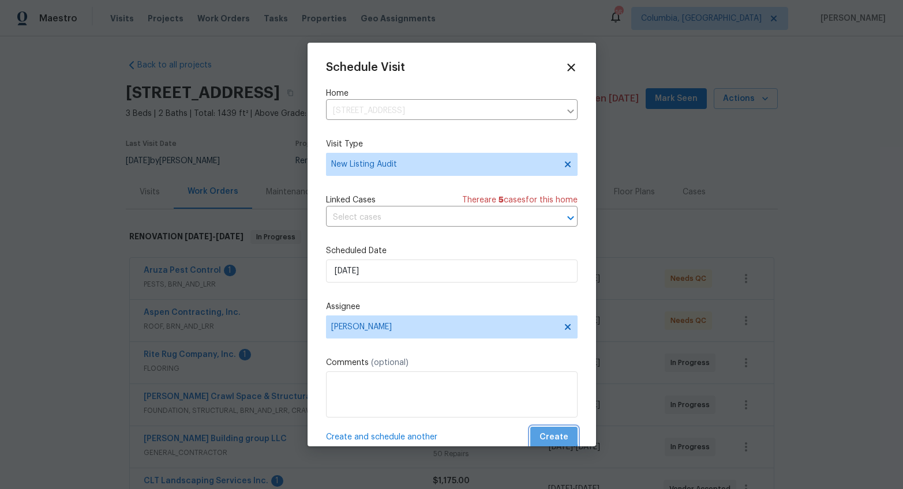
click at [541, 433] on span "Create" at bounding box center [553, 437] width 29 height 14
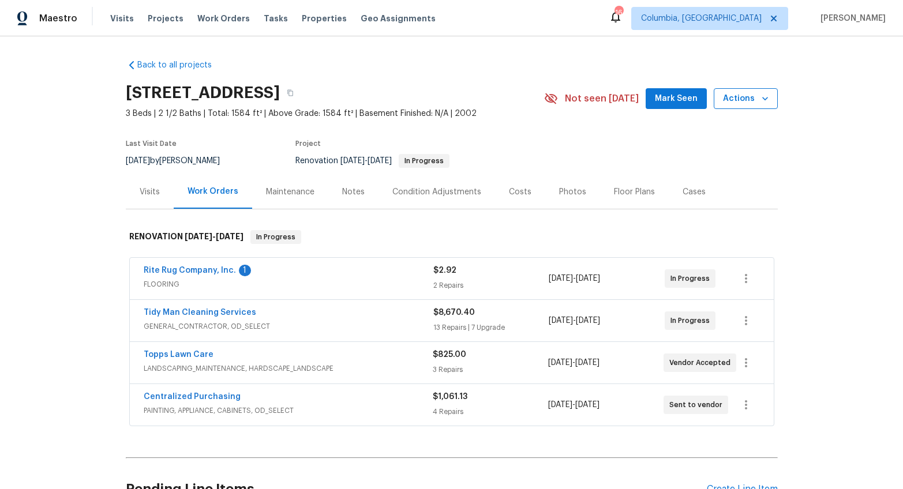
click at [753, 89] on button "Actions" at bounding box center [746, 98] width 64 height 21
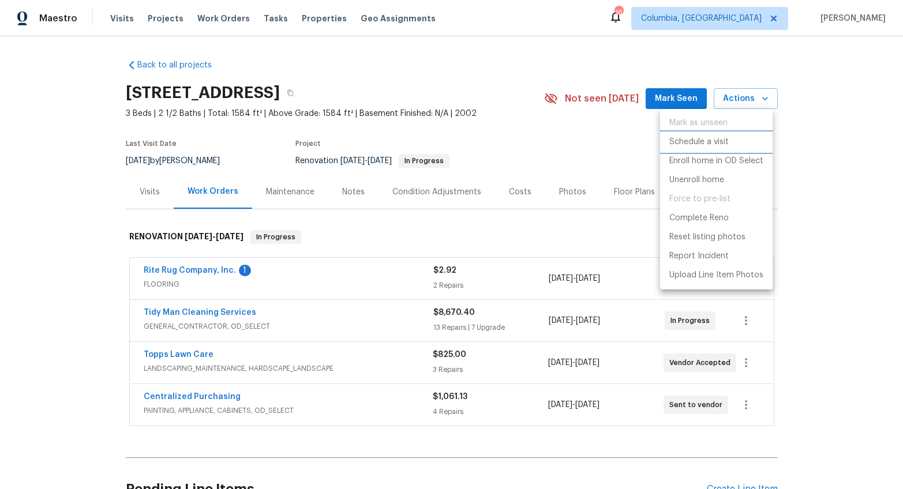
click at [726, 144] on p "Schedule a visit" at bounding box center [698, 142] width 59 height 12
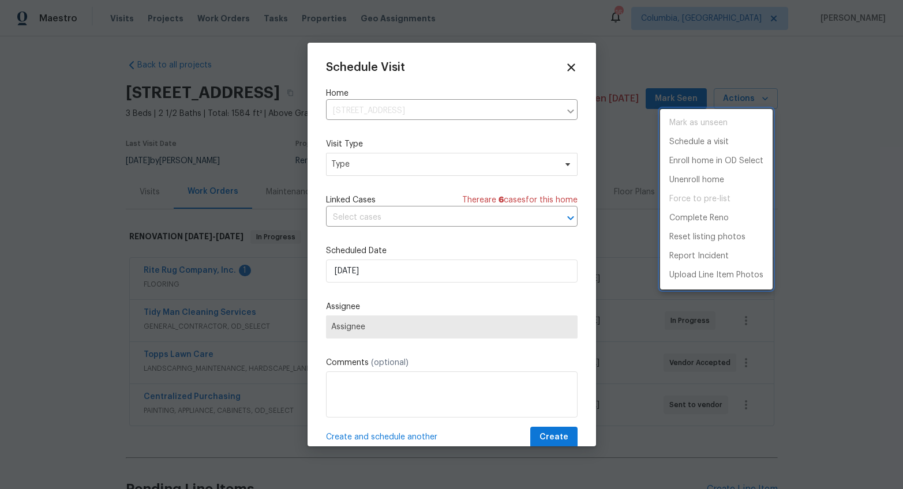
click at [390, 159] on div at bounding box center [451, 244] width 903 height 489
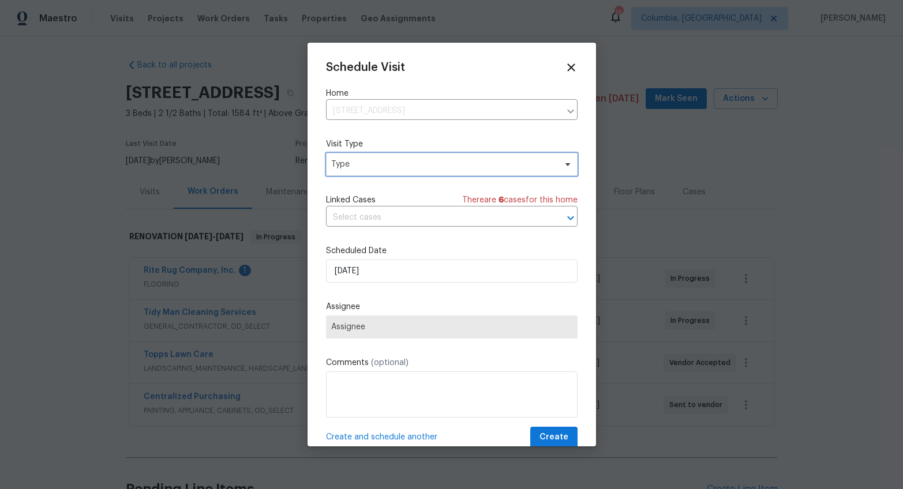
click at [381, 163] on span "Type" at bounding box center [443, 165] width 224 height 12
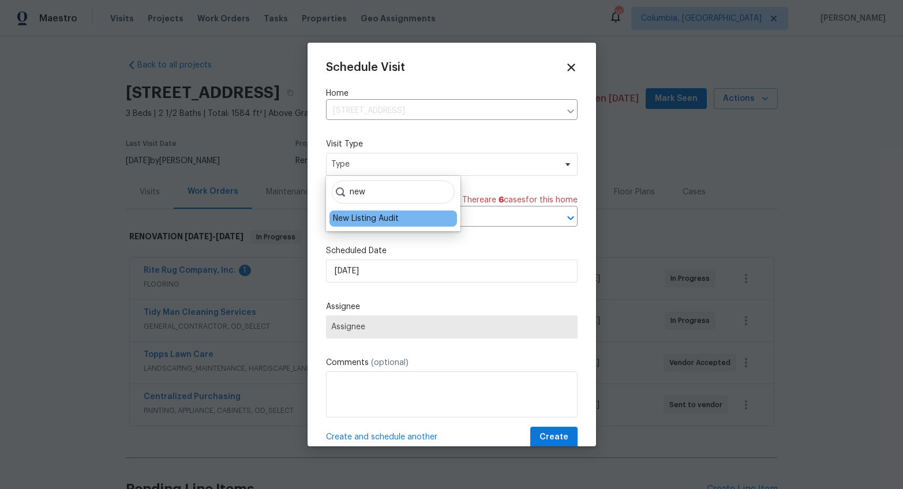
type input "new"
click at [365, 216] on div "New Listing Audit" at bounding box center [366, 219] width 66 height 12
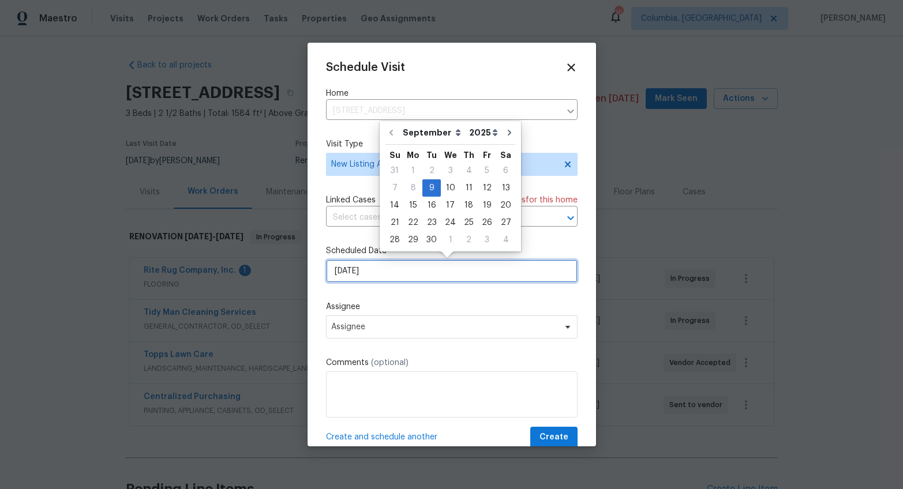
click at [347, 272] on input "9/9/2025" at bounding box center [452, 271] width 252 height 23
click at [446, 200] on div "17" at bounding box center [450, 205] width 19 height 16
type input "9/17/2025"
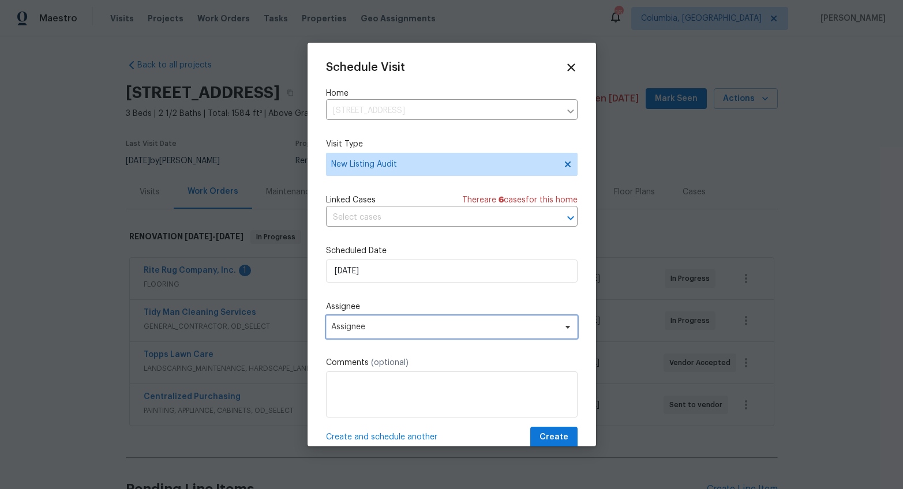
click at [361, 327] on span "Assignee" at bounding box center [444, 326] width 226 height 9
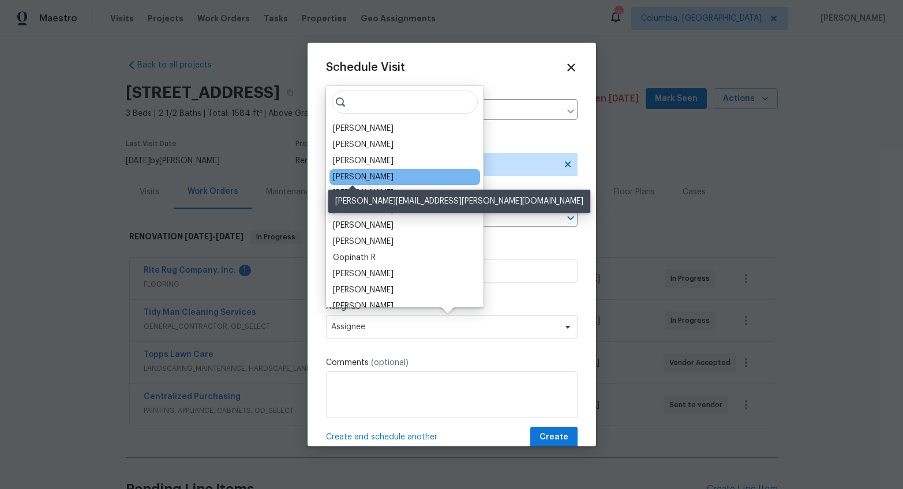
click at [363, 179] on div "[PERSON_NAME]" at bounding box center [363, 177] width 61 height 12
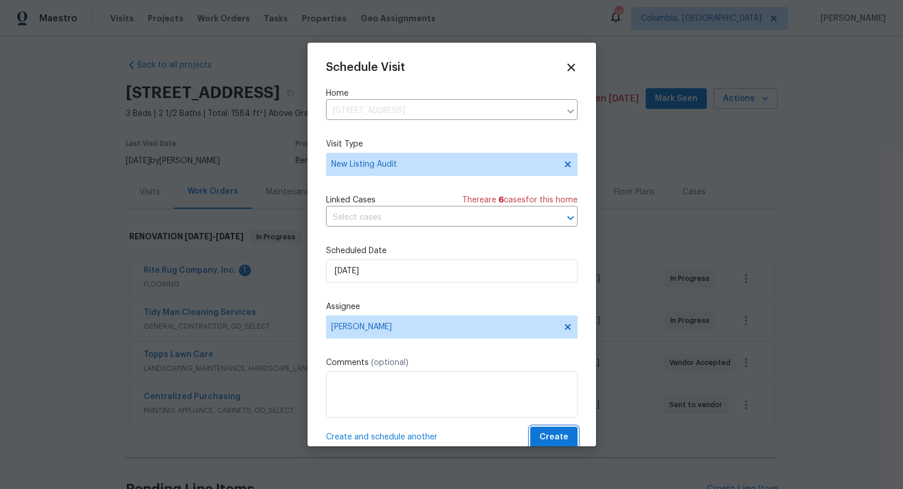
click at [539, 437] on span "Create" at bounding box center [553, 437] width 29 height 14
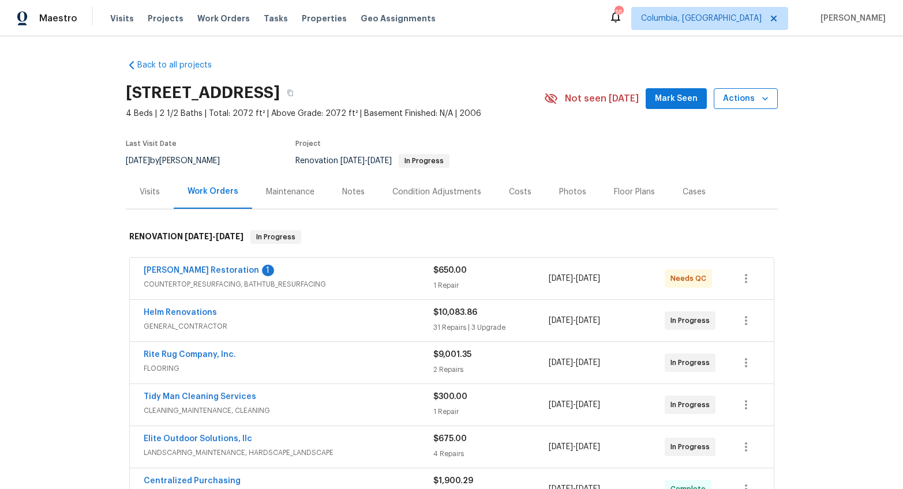
click at [745, 96] on span "Actions" at bounding box center [746, 99] width 46 height 14
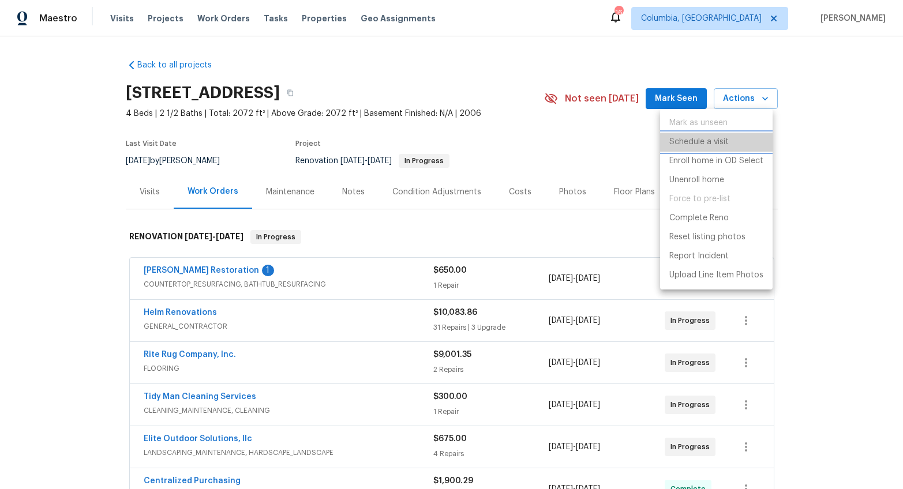
click at [717, 144] on p "Schedule a visit" at bounding box center [698, 142] width 59 height 12
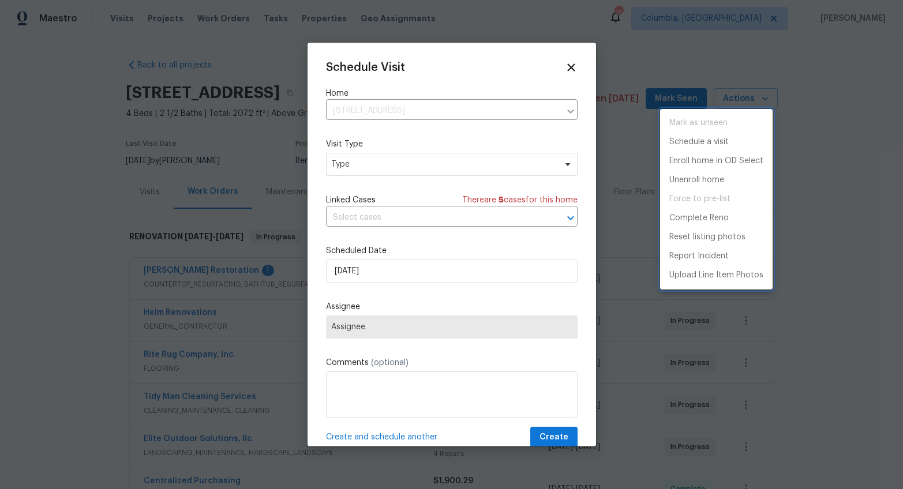
click at [349, 177] on div at bounding box center [451, 244] width 903 height 489
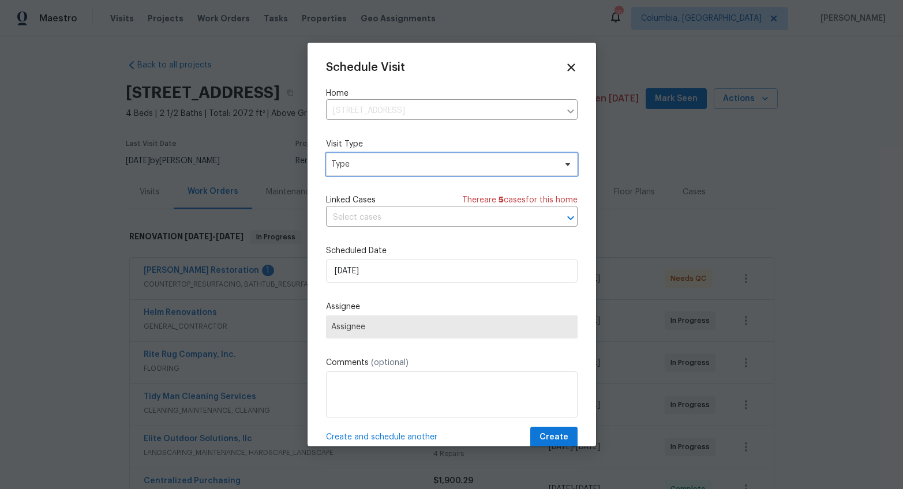
click at [347, 162] on span "Type" at bounding box center [443, 165] width 224 height 12
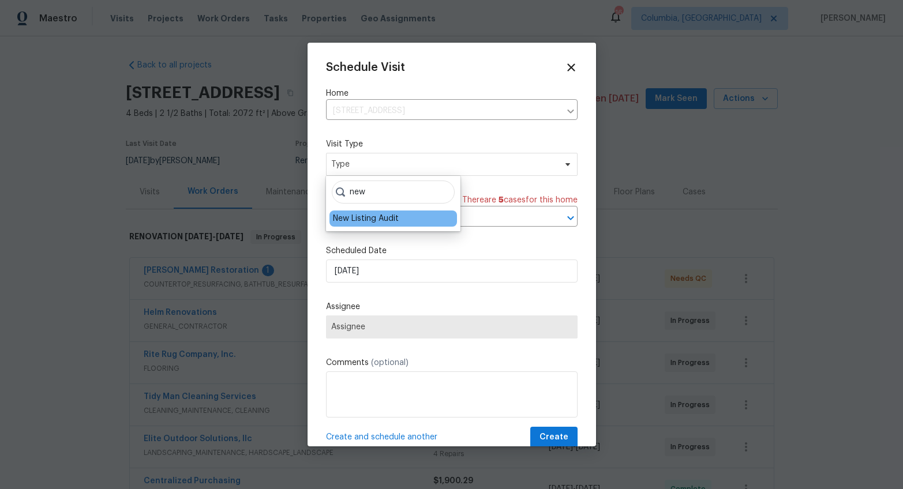
type input "new"
click at [350, 221] on div "New Listing Audit" at bounding box center [366, 219] width 66 height 12
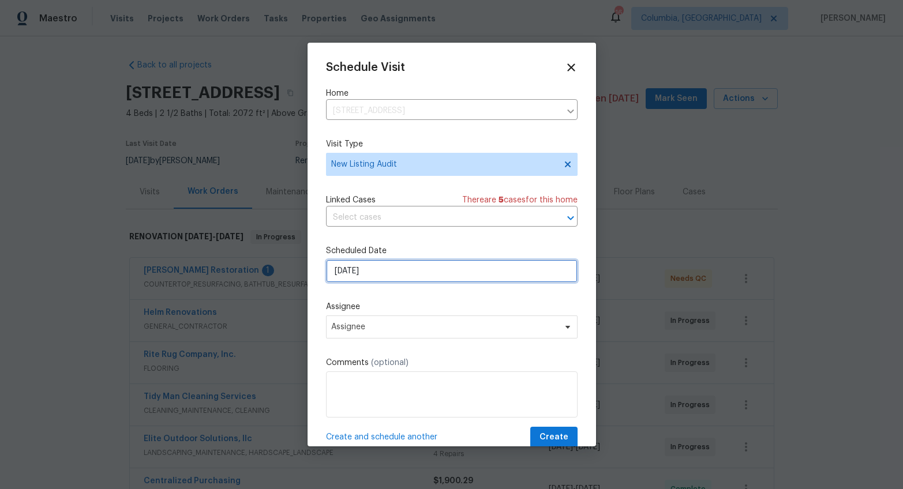
click at [345, 271] on input "[DATE]" at bounding box center [452, 271] width 252 height 23
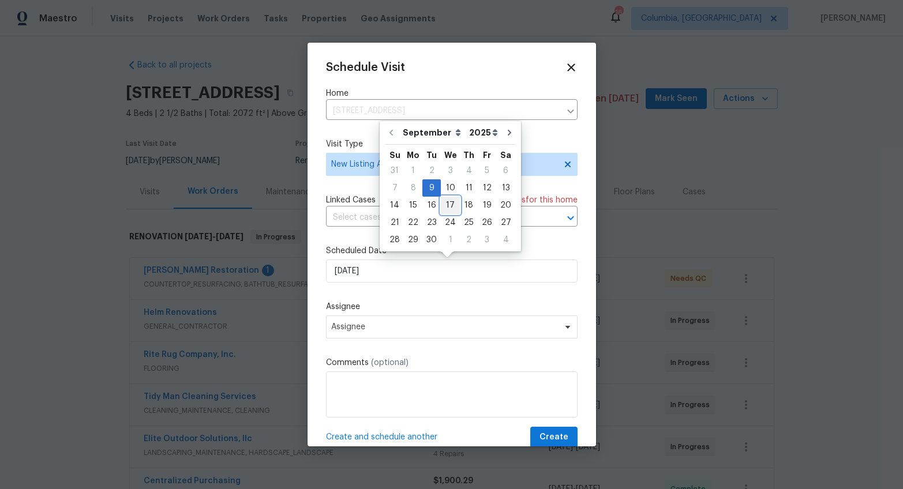
click at [449, 203] on div "17" at bounding box center [450, 205] width 19 height 16
type input "[DATE]"
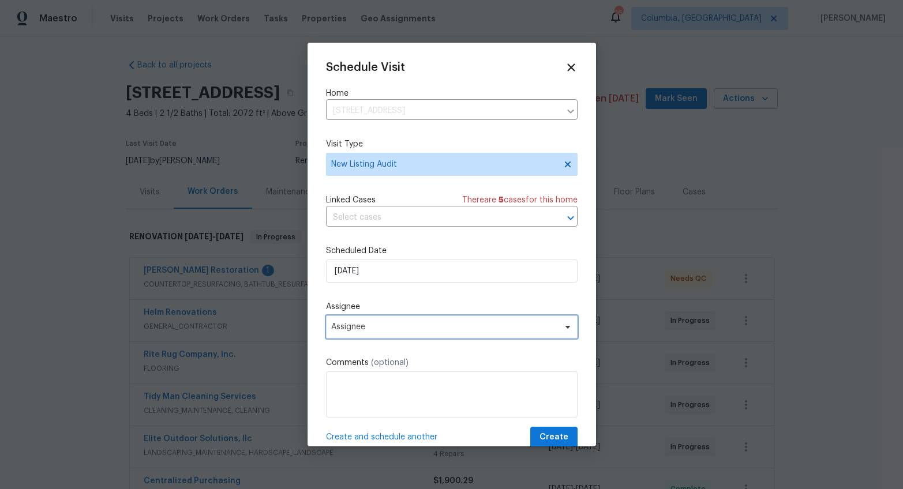
click at [369, 327] on span "Assignee" at bounding box center [444, 326] width 226 height 9
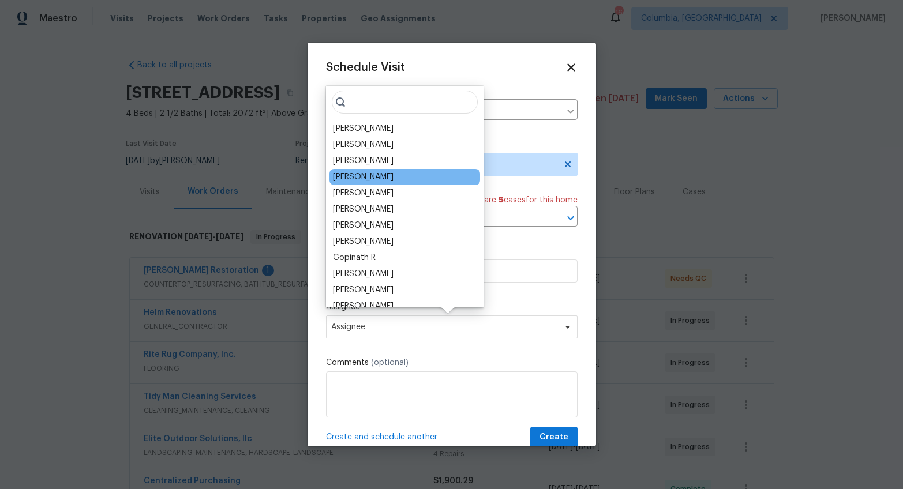
click at [359, 179] on div "[PERSON_NAME]" at bounding box center [363, 177] width 61 height 12
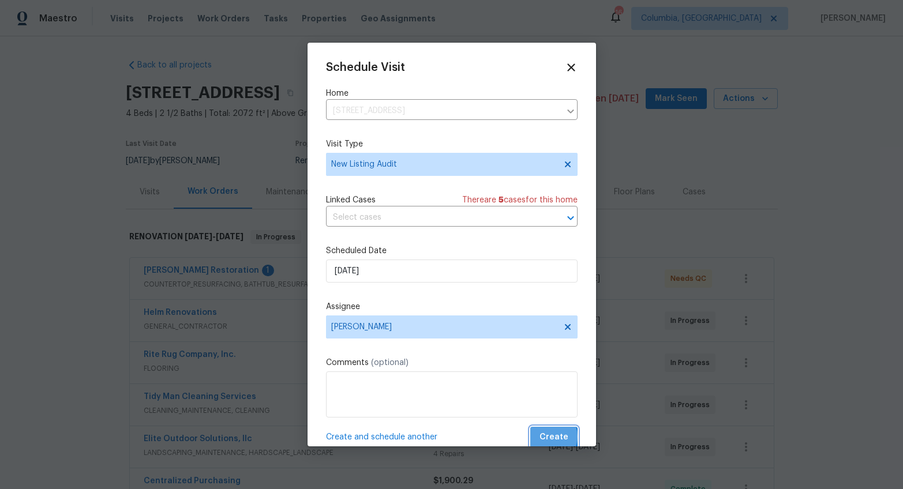
click at [542, 437] on span "Create" at bounding box center [553, 437] width 29 height 14
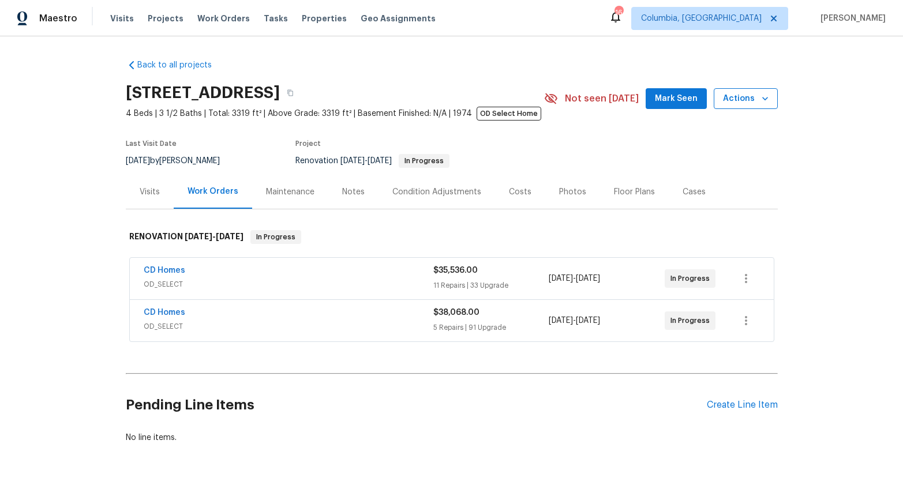
click at [744, 100] on span "Actions" at bounding box center [746, 99] width 46 height 14
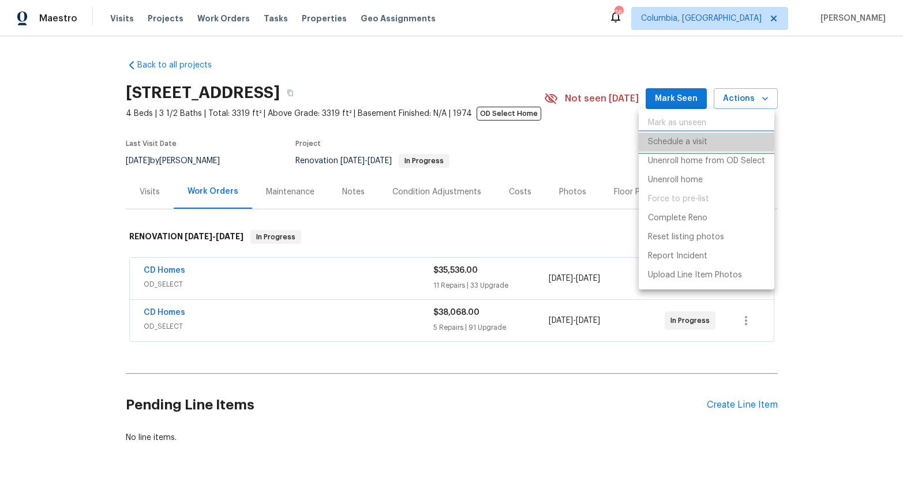
click at [685, 138] on p "Schedule a visit" at bounding box center [677, 142] width 59 height 12
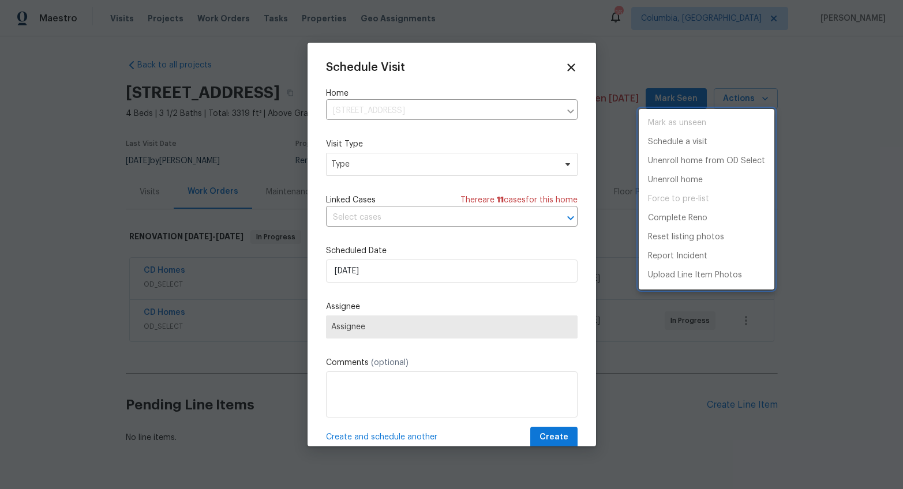
click at [361, 162] on div at bounding box center [451, 244] width 903 height 489
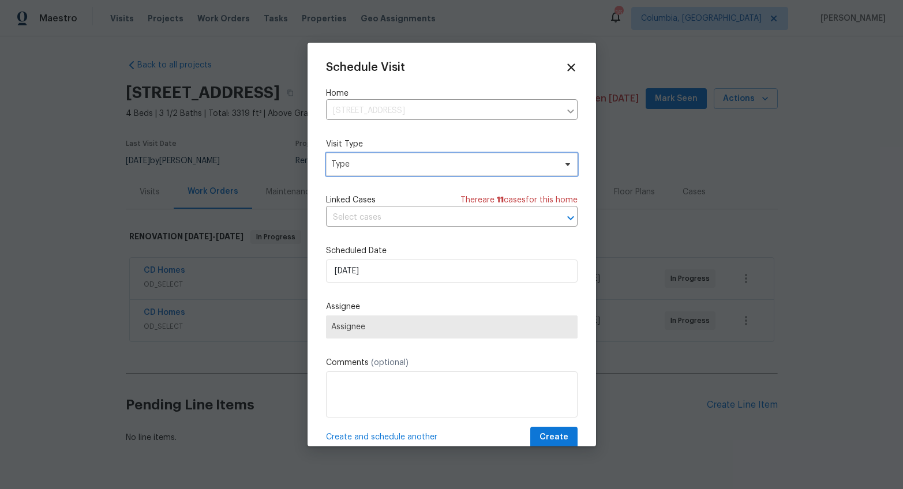
click at [359, 168] on span "Type" at bounding box center [443, 165] width 224 height 12
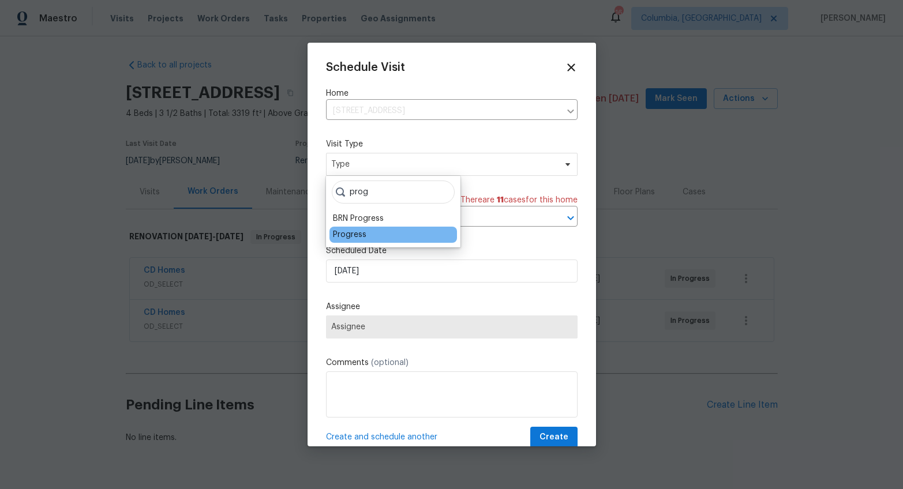
type input "prog"
click at [343, 232] on div "Progress" at bounding box center [349, 235] width 33 height 12
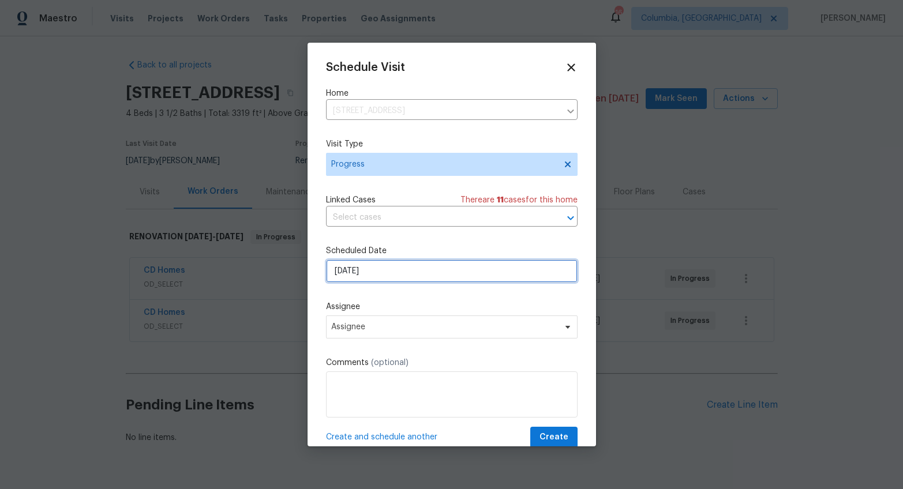
click at [348, 272] on input "[DATE]" at bounding box center [452, 271] width 252 height 23
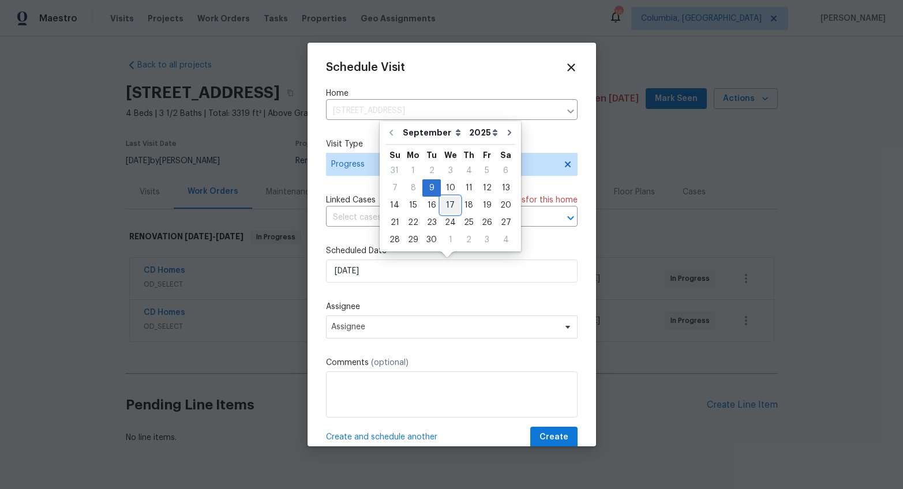
click at [448, 207] on div "17" at bounding box center [450, 205] width 19 height 16
type input "[DATE]"
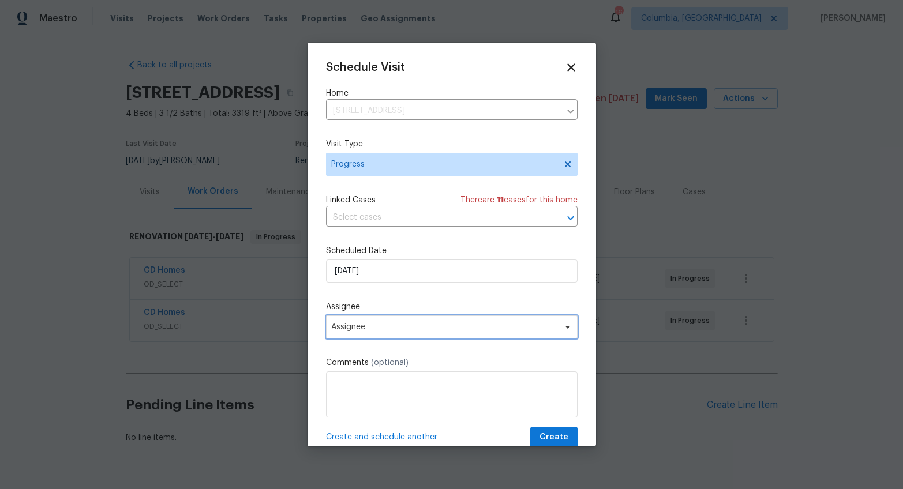
click at [365, 324] on span "Assignee" at bounding box center [444, 326] width 226 height 9
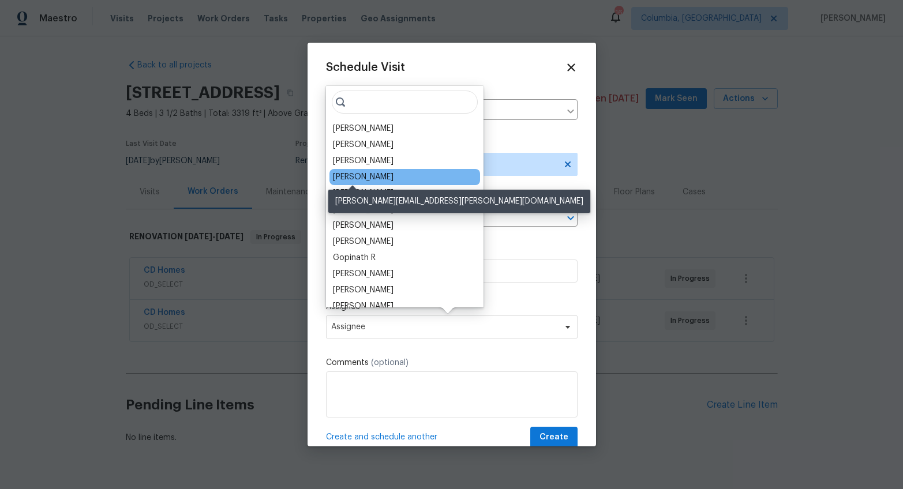
click at [355, 175] on div "[PERSON_NAME]" at bounding box center [363, 177] width 61 height 12
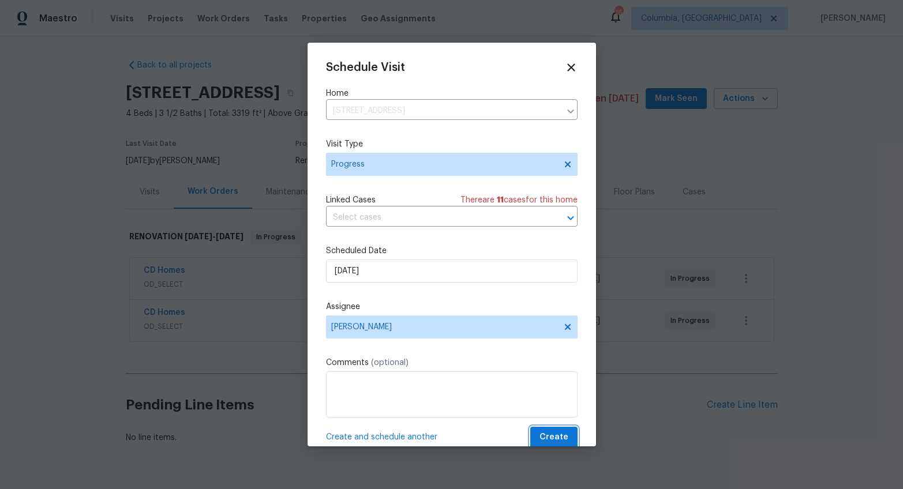
drag, startPoint x: 542, startPoint y: 435, endPoint x: 540, endPoint y: 428, distance: 7.3
click at [543, 435] on span "Create" at bounding box center [553, 437] width 29 height 14
